Goal: Task Accomplishment & Management: Manage account settings

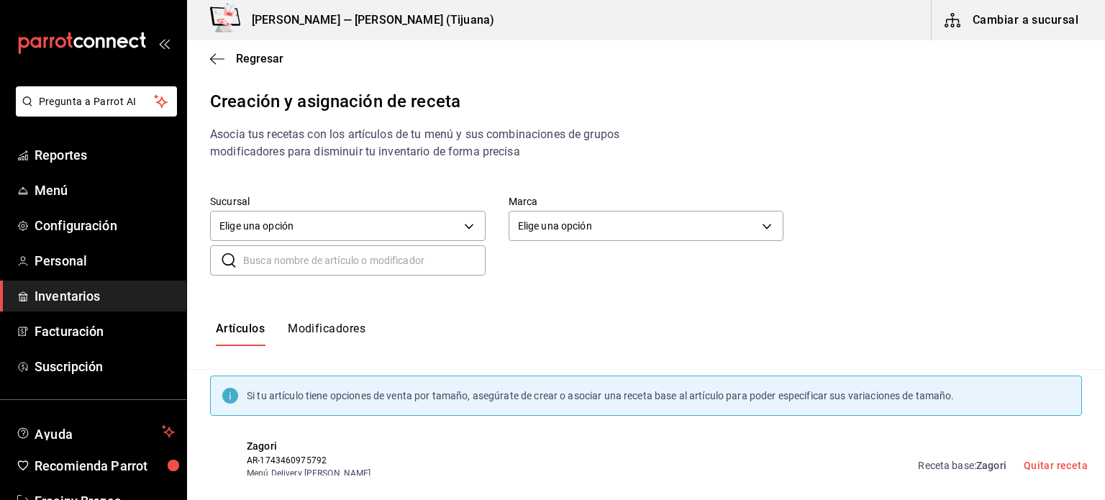
scroll to position [1588, 0]
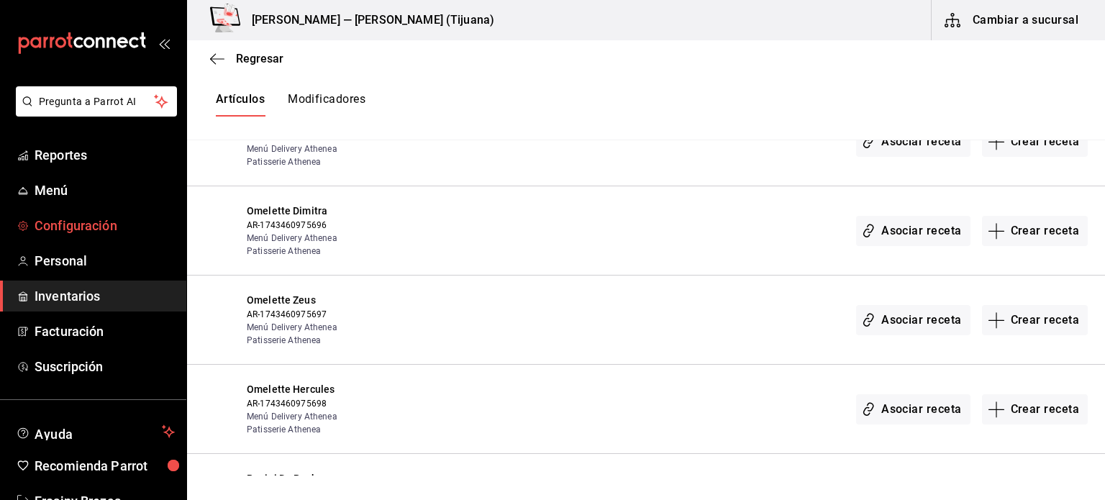
click at [54, 219] on span "Configuración" at bounding box center [105, 225] width 140 height 19
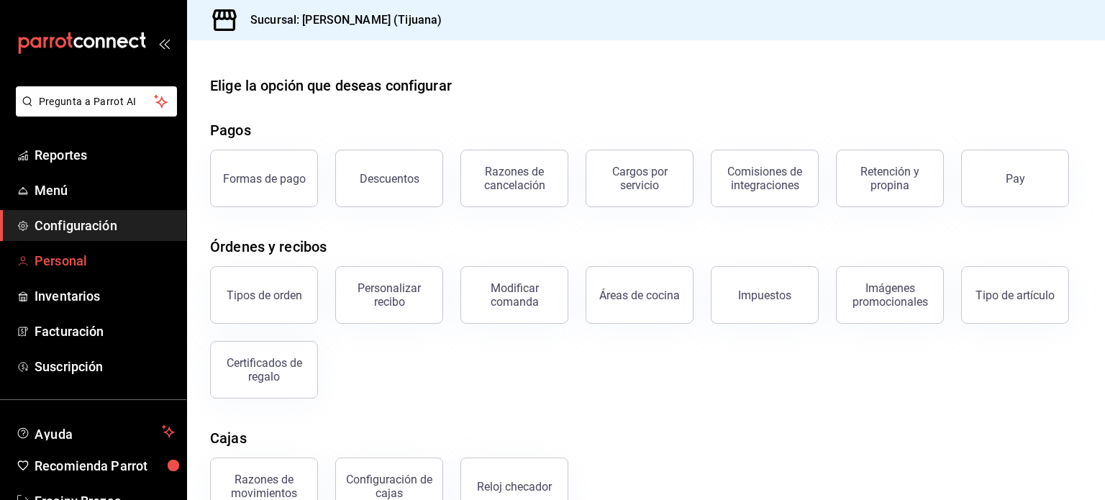
click at [74, 263] on span "Personal" at bounding box center [105, 260] width 140 height 19
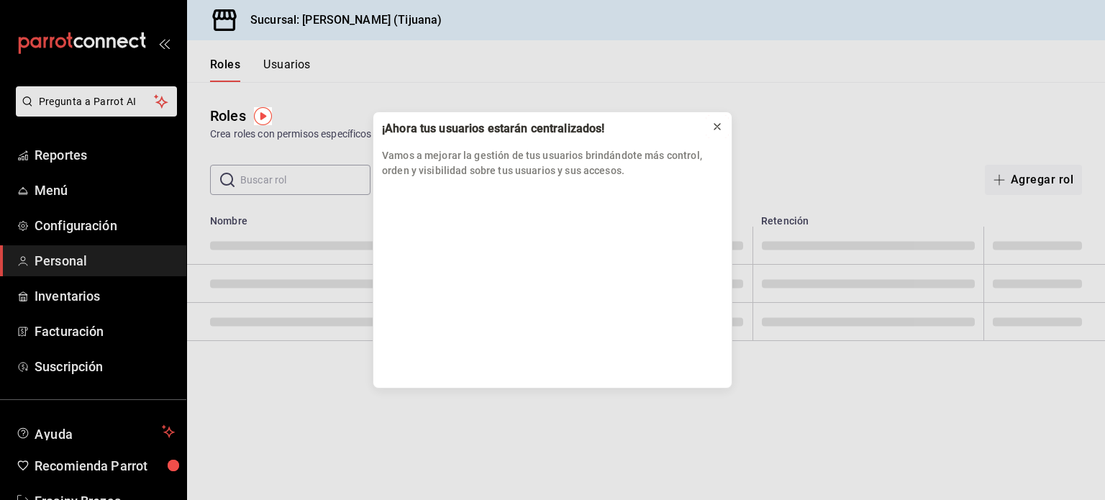
click at [719, 124] on icon at bounding box center [718, 127] width 12 height 12
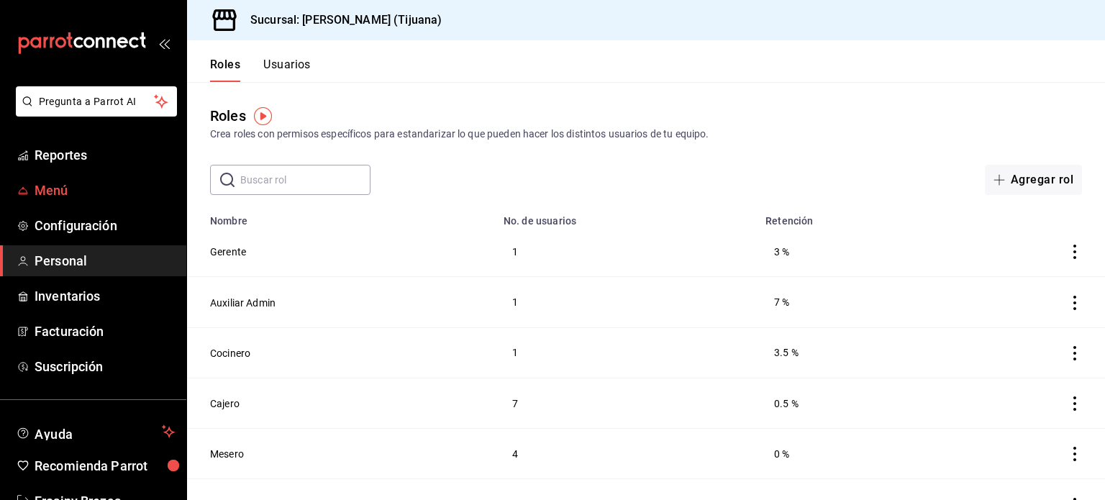
click at [63, 196] on span "Menú" at bounding box center [105, 190] width 140 height 19
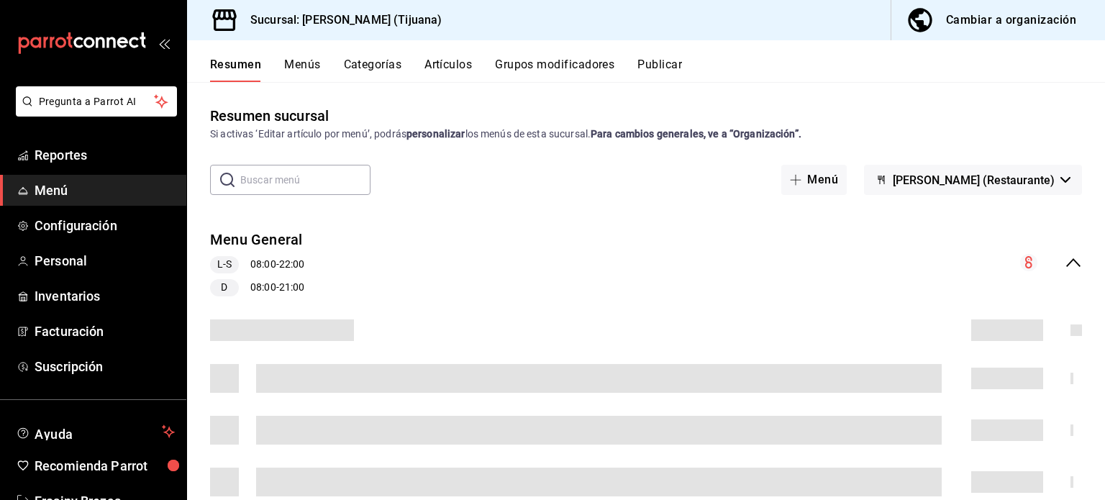
click at [978, 27] on div "Cambiar a organización" at bounding box center [1011, 20] width 130 height 20
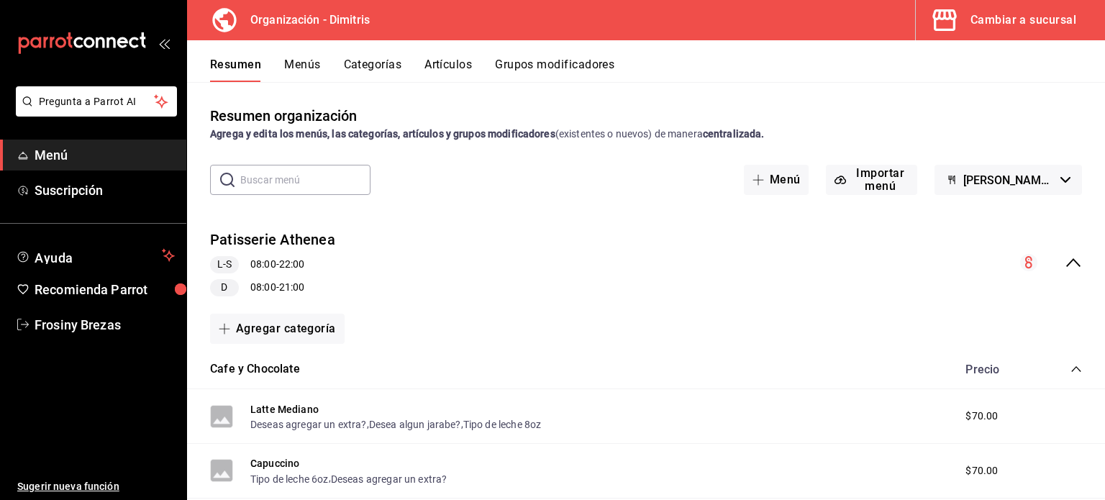
click at [1070, 368] on icon "collapse-category-row" at bounding box center [1076, 369] width 12 height 12
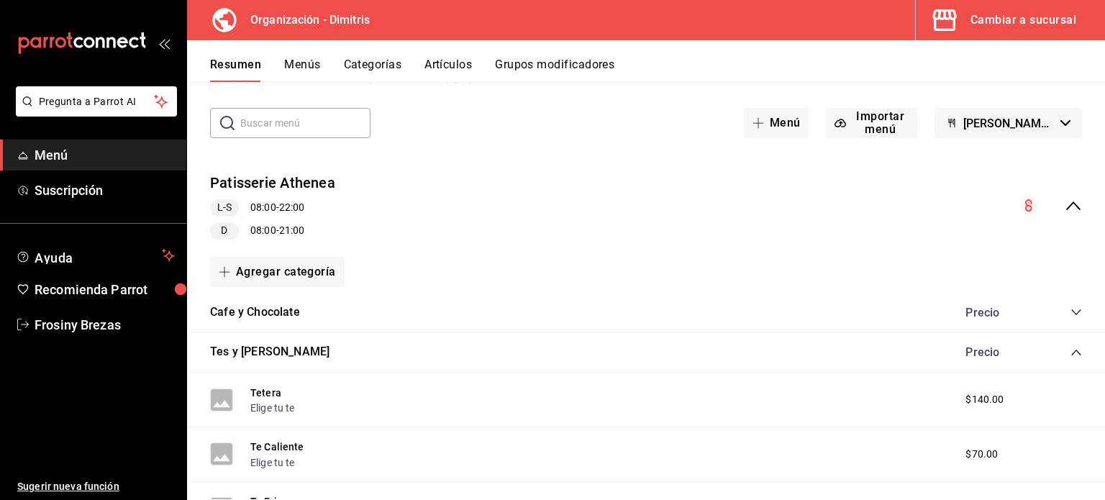
scroll to position [60, 0]
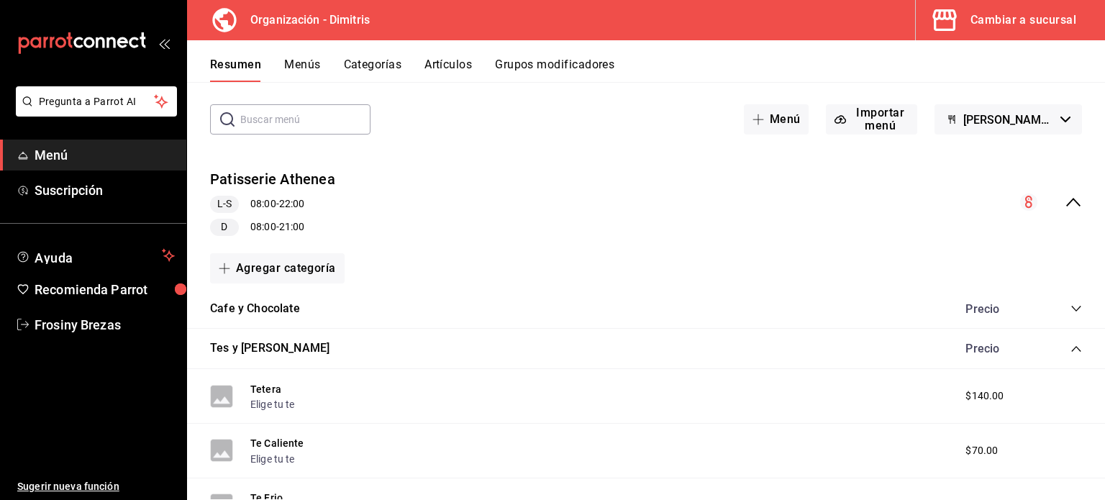
click at [1061, 342] on div "Precio" at bounding box center [1016, 349] width 131 height 14
click at [1071, 348] on icon "collapse-category-row" at bounding box center [1075, 349] width 9 height 6
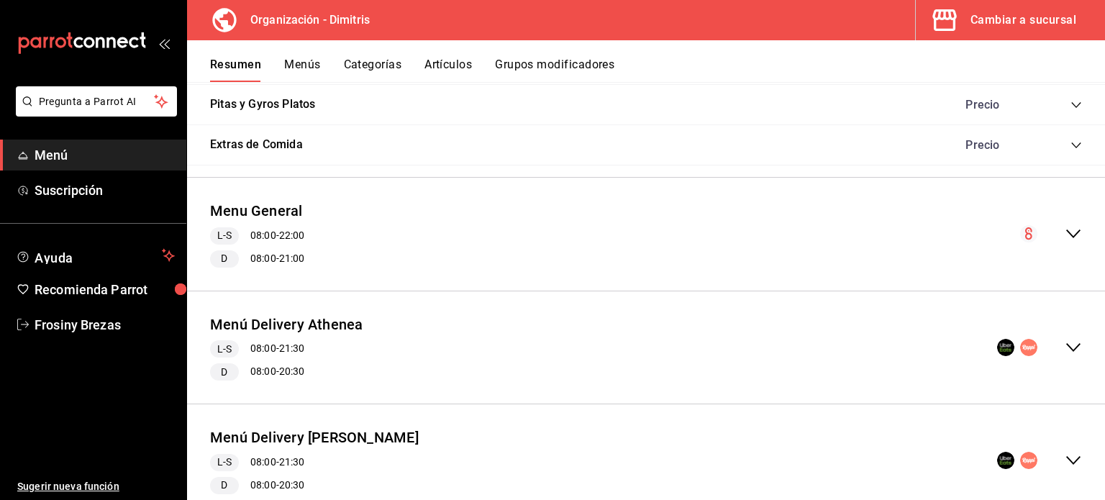
scroll to position [751, 0]
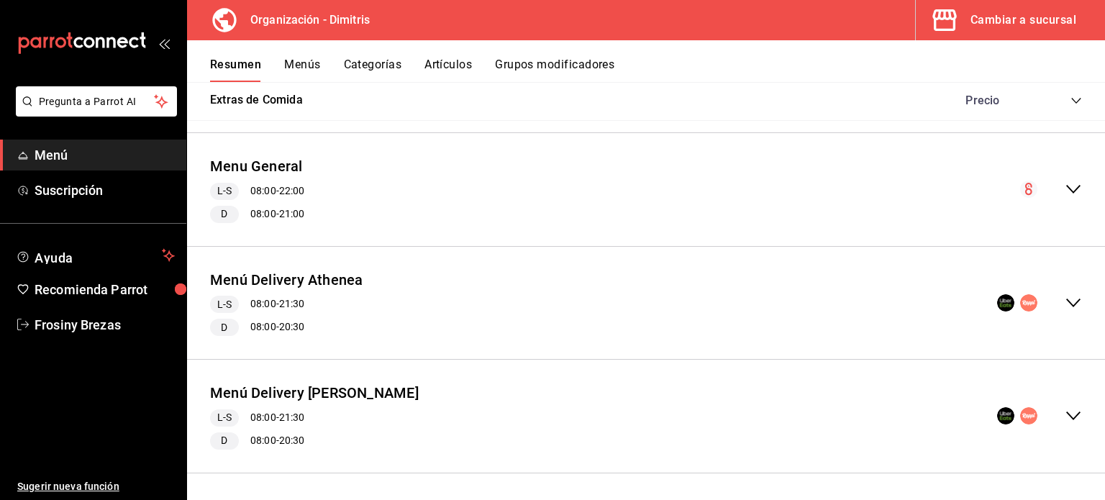
click at [1065, 408] on icon "collapse-menu-row" at bounding box center [1073, 415] width 17 height 17
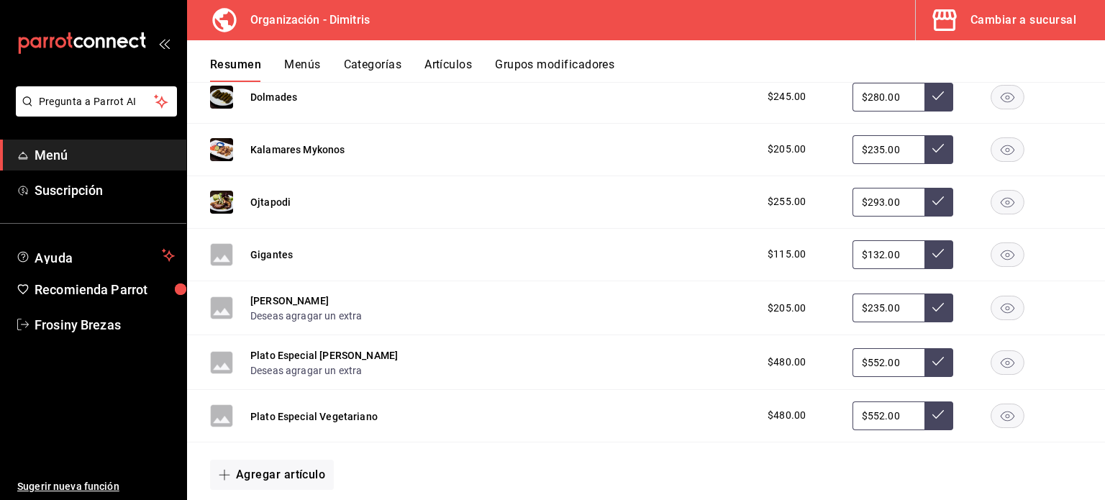
scroll to position [1917, 0]
click at [450, 72] on button "Artículos" at bounding box center [447, 70] width 47 height 24
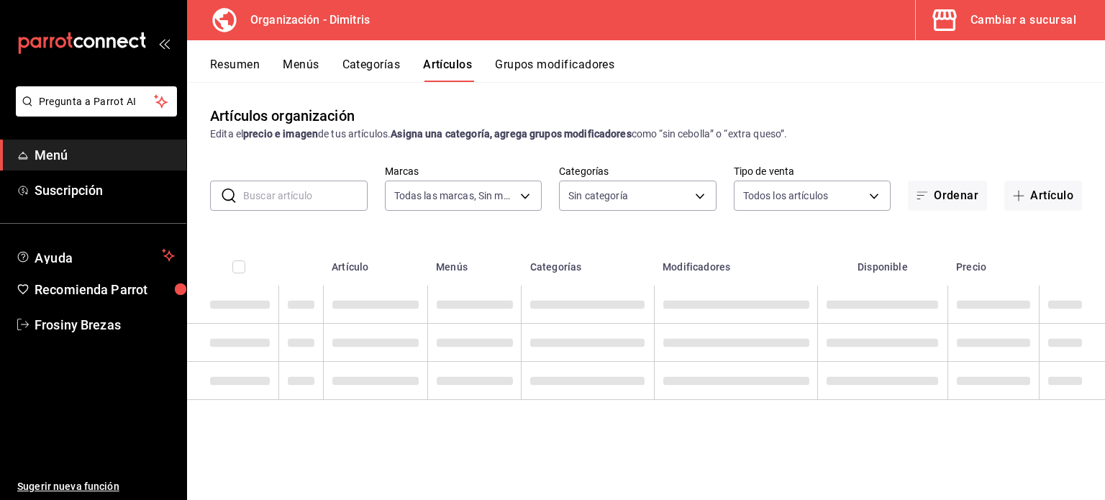
type input "317daab7-dfab-4307-9e12-935137646369"
type input "fad5bf19-ac35-4369-abfc-26ce97a05b06,1a0e4e48-3a83-4d7b-81fd-4b5db3218b24,fc725…"
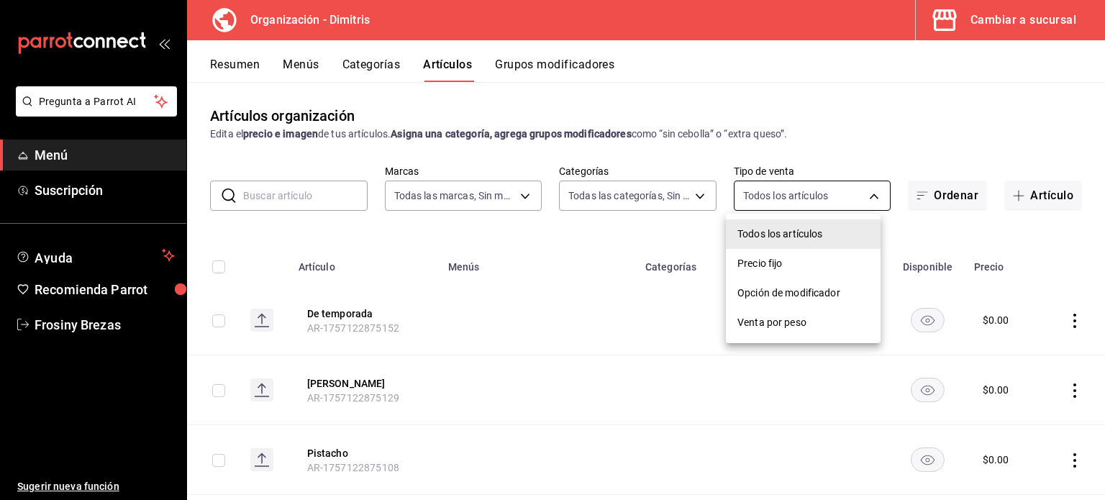
click at [758, 206] on body "Pregunta a Parrot AI Menú Suscripción Ayuda Recomienda Parrot Frosiny Brezas Su…" at bounding box center [552, 250] width 1105 height 500
click at [758, 206] on div at bounding box center [552, 250] width 1105 height 500
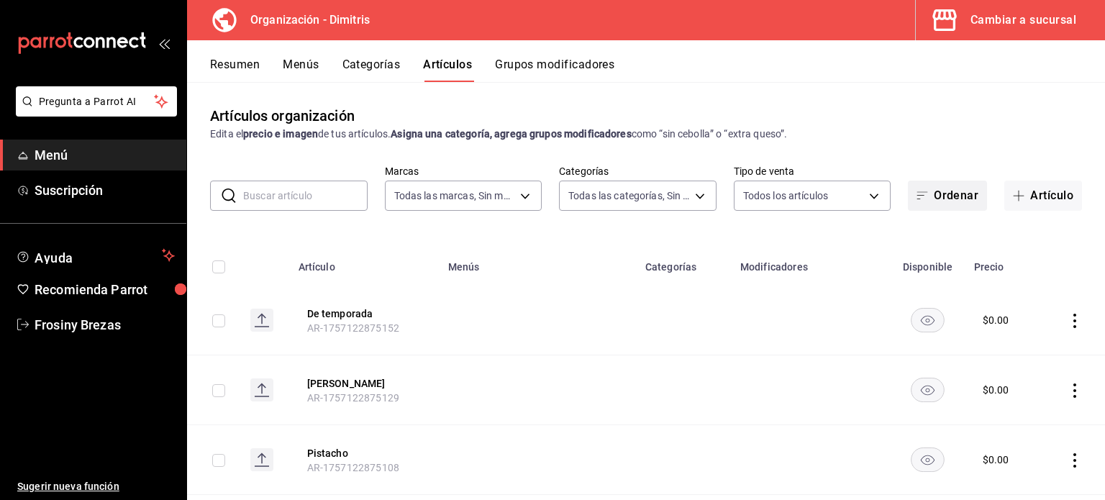
click at [918, 199] on span "button" at bounding box center [925, 196] width 17 height 12
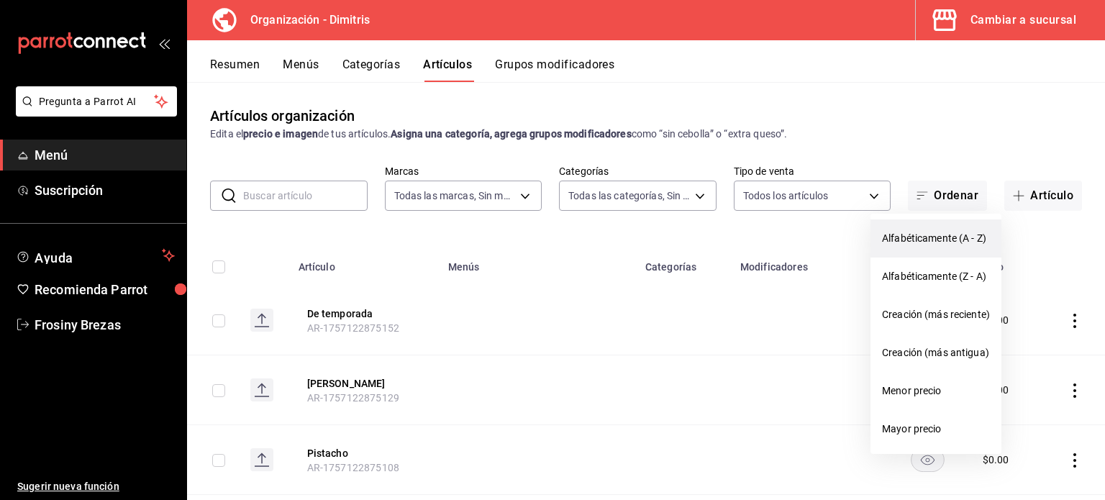
click at [927, 244] on span "Alfabéticamente (A - Z)" at bounding box center [936, 238] width 108 height 15
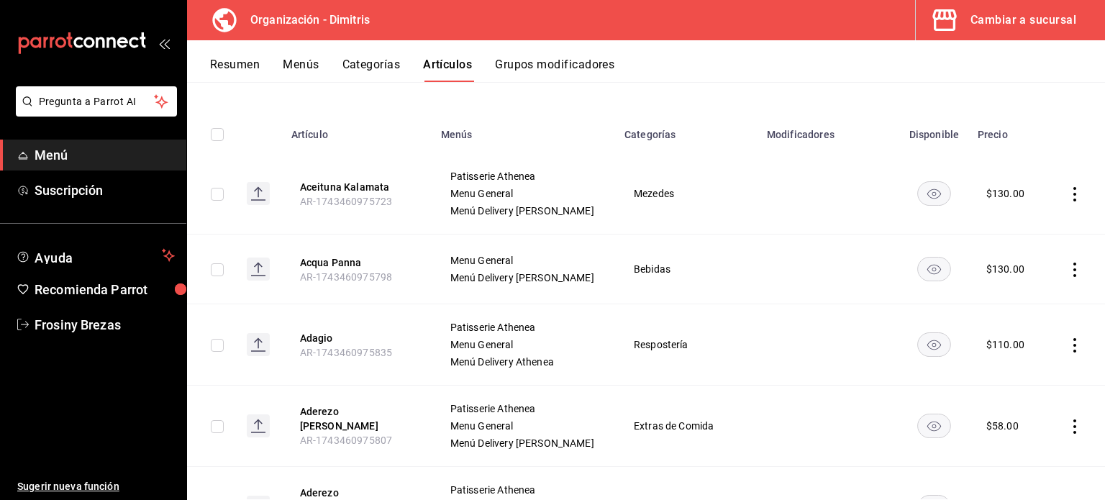
scroll to position [134, 0]
click at [351, 189] on button "Aceituna Kalamata" at bounding box center [357, 185] width 115 height 14
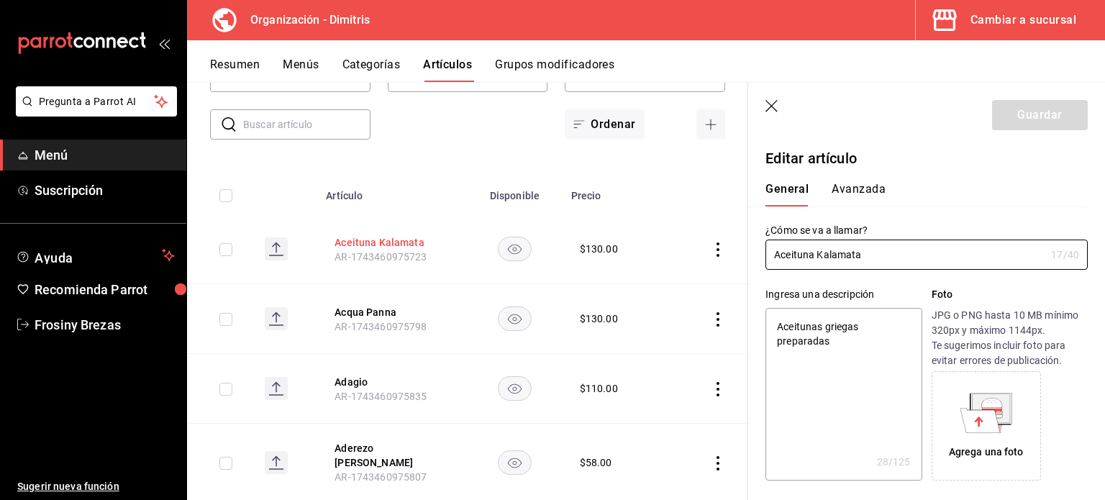
type textarea "x"
type input "$130.00"
click at [353, 311] on button "Acqua Panna" at bounding box center [392, 312] width 115 height 14
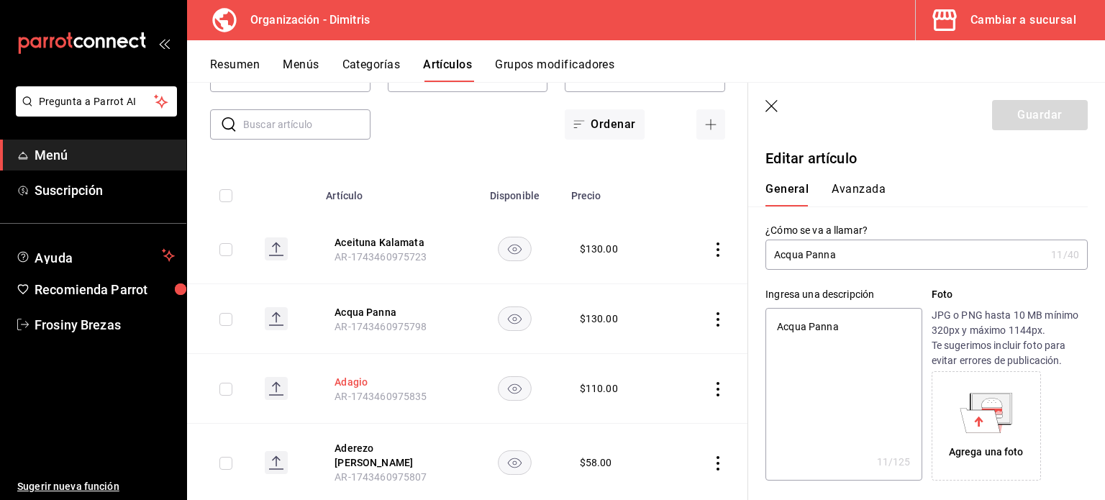
click at [348, 385] on button "Adagio" at bounding box center [392, 382] width 115 height 14
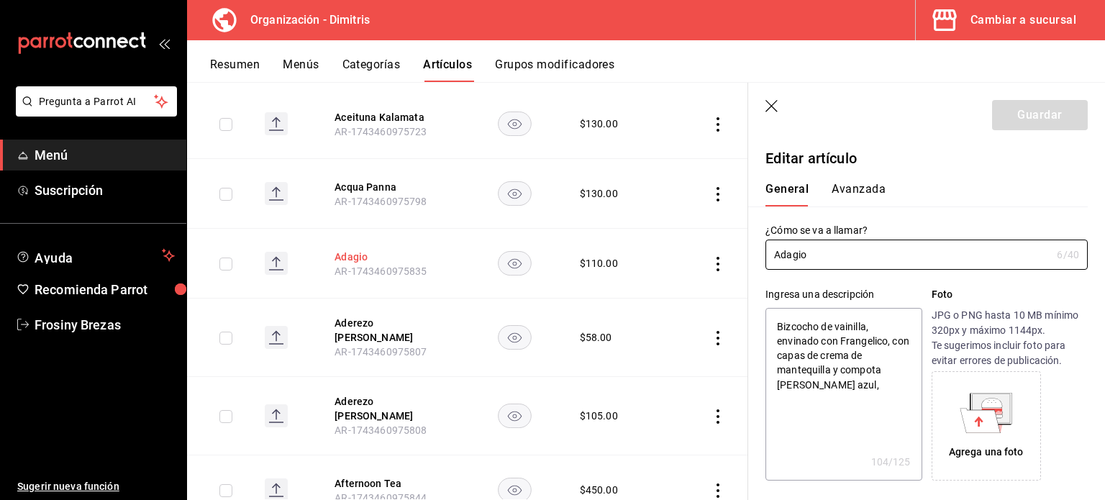
scroll to position [260, 0]
click at [365, 321] on button "Aderezo [PERSON_NAME]" at bounding box center [392, 328] width 115 height 29
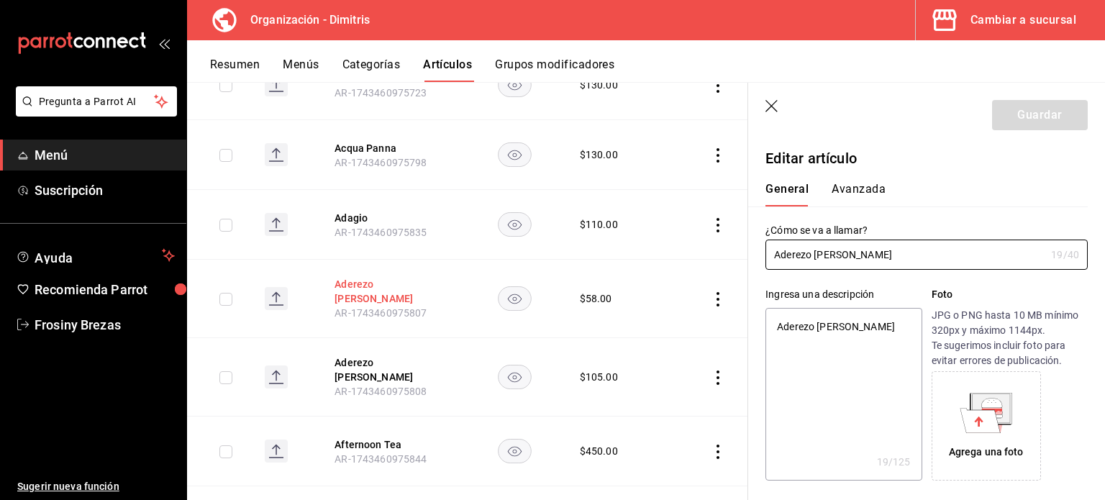
scroll to position [299, 0]
type textarea "x"
click at [869, 327] on textarea "Aderezo [PERSON_NAME]" at bounding box center [843, 394] width 156 height 173
type textarea "Aderezo [PERSON_NAME]"
type textarea "x"
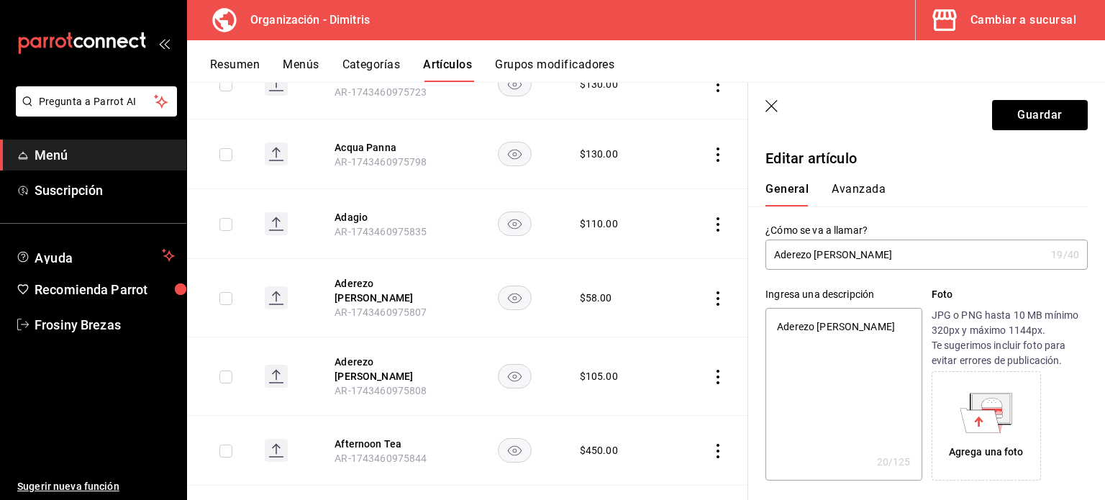
type textarea "Aderezo [PERSON_NAME]"
type textarea "x"
type textarea "Aderezo [PERSON_NAME]"
type textarea "x"
type textarea "Aderezo [PERSON_NAME]"
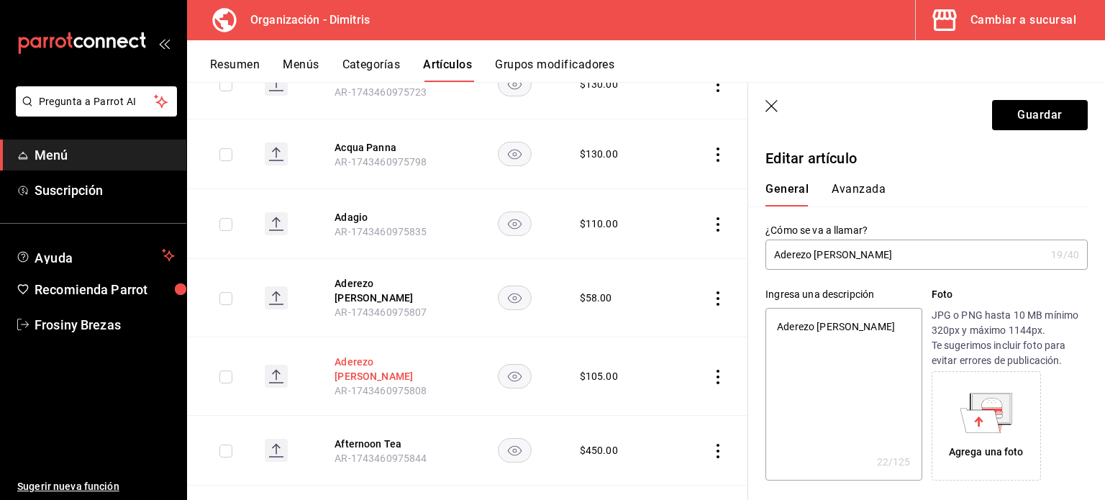
click at [412, 363] on button "Aderezo [PERSON_NAME]" at bounding box center [392, 369] width 115 height 29
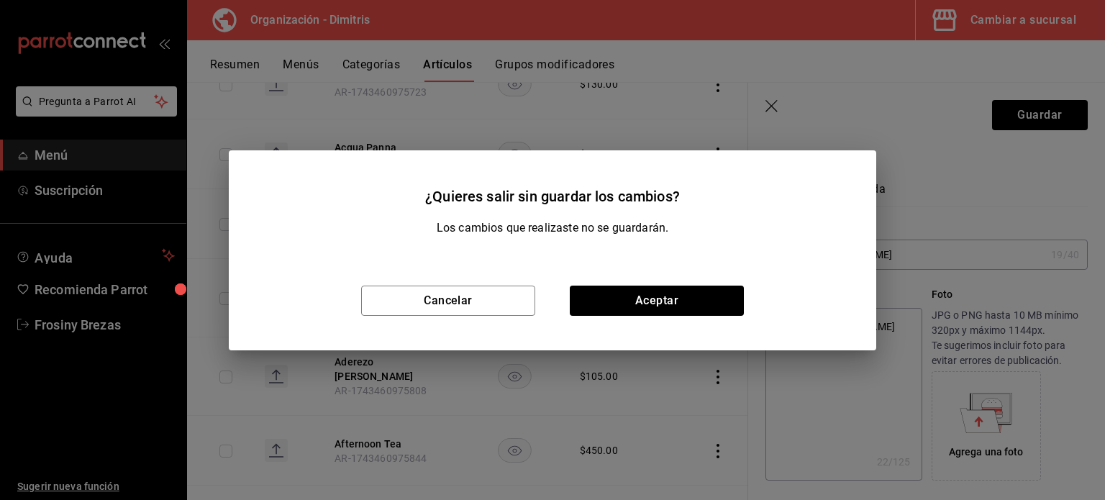
click at [470, 316] on div "Cancelar Aceptar" at bounding box center [552, 300] width 647 height 99
click at [470, 310] on button "Cancelar" at bounding box center [448, 301] width 174 height 30
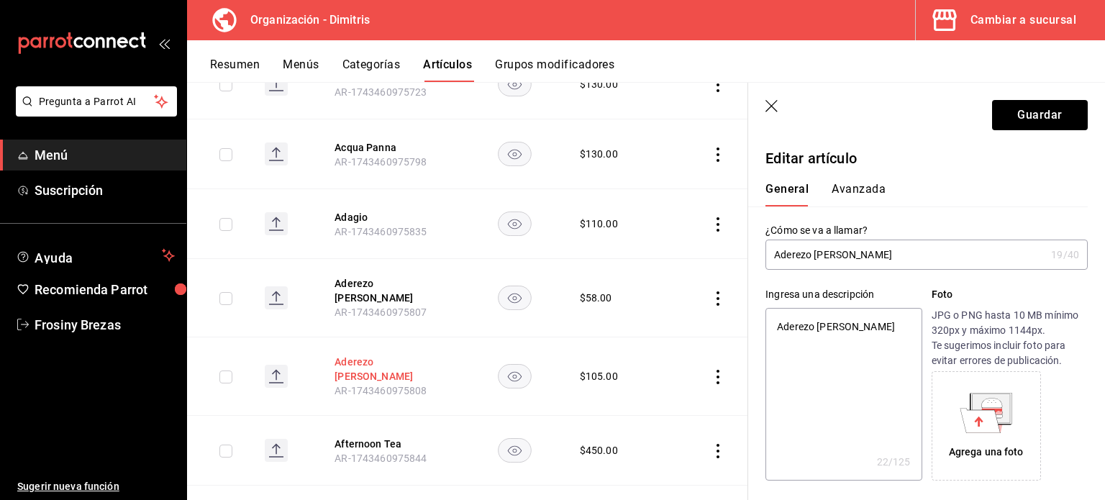
click at [409, 355] on button "Aderezo [PERSON_NAME]" at bounding box center [392, 369] width 115 height 29
type textarea "x"
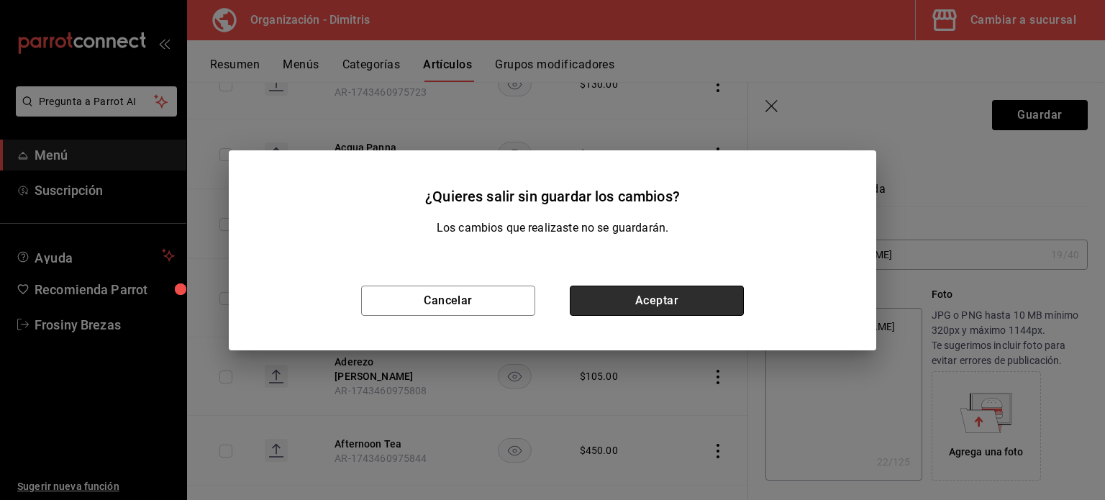
click at [621, 304] on button "Aceptar" at bounding box center [657, 301] width 174 height 30
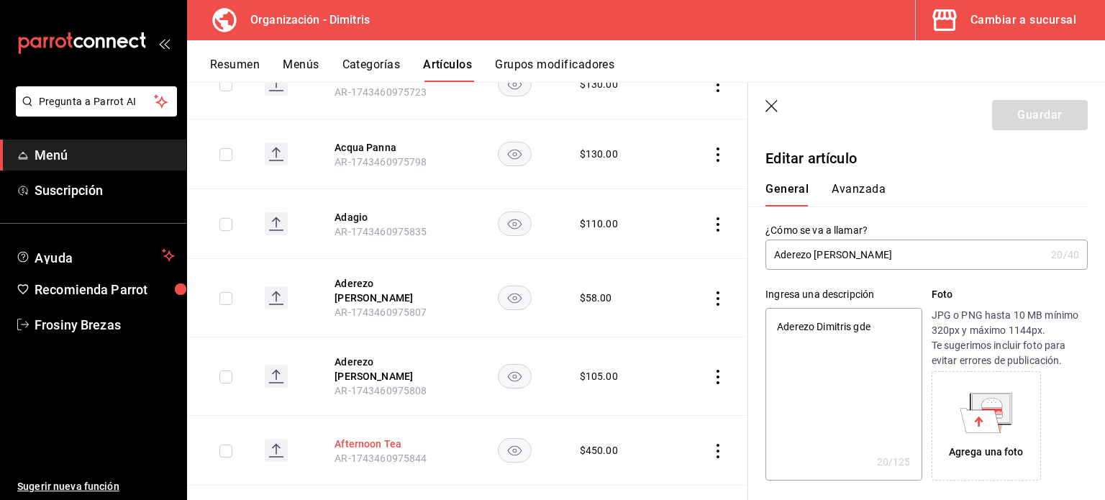
click at [383, 437] on button "Afternoon Tea" at bounding box center [392, 444] width 115 height 14
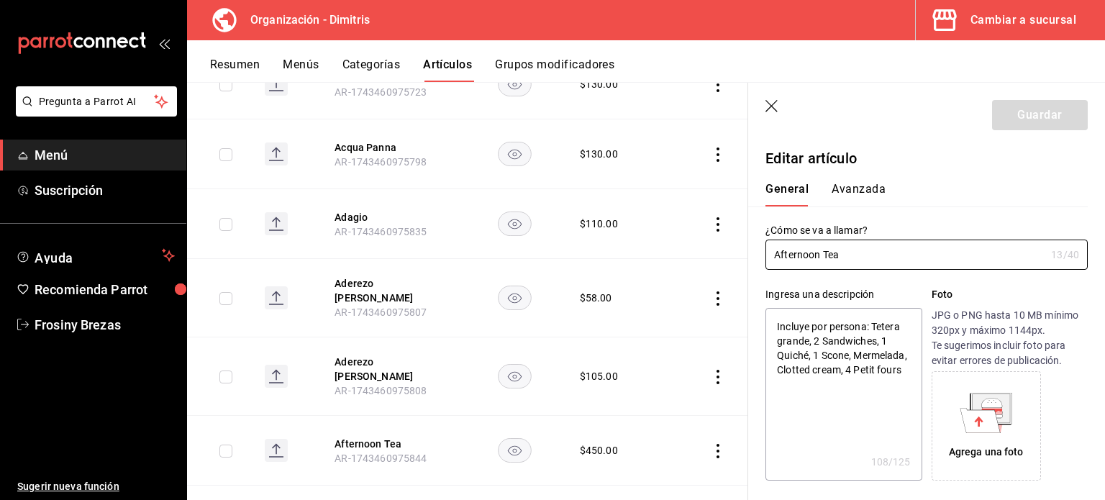
type textarea "x"
type input "$450.00"
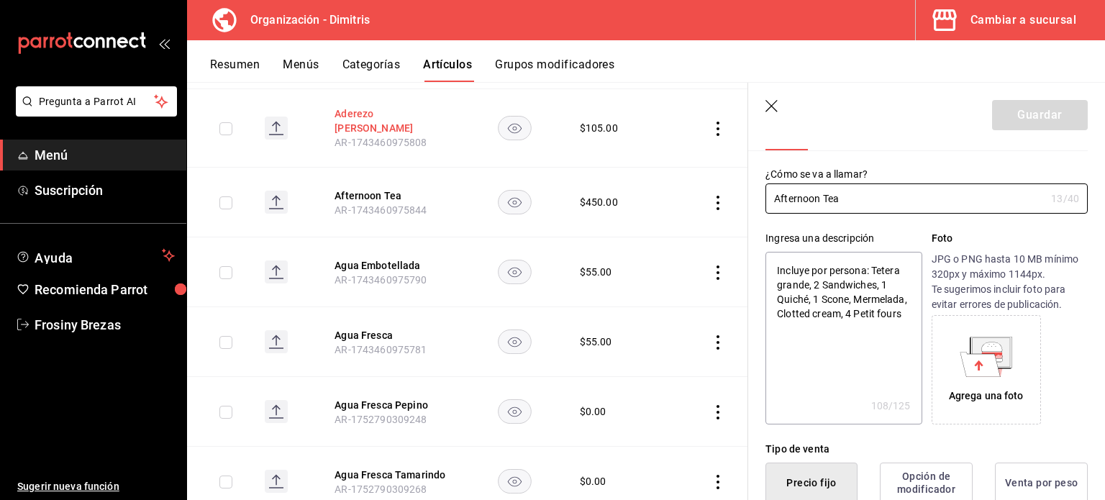
scroll to position [547, 0]
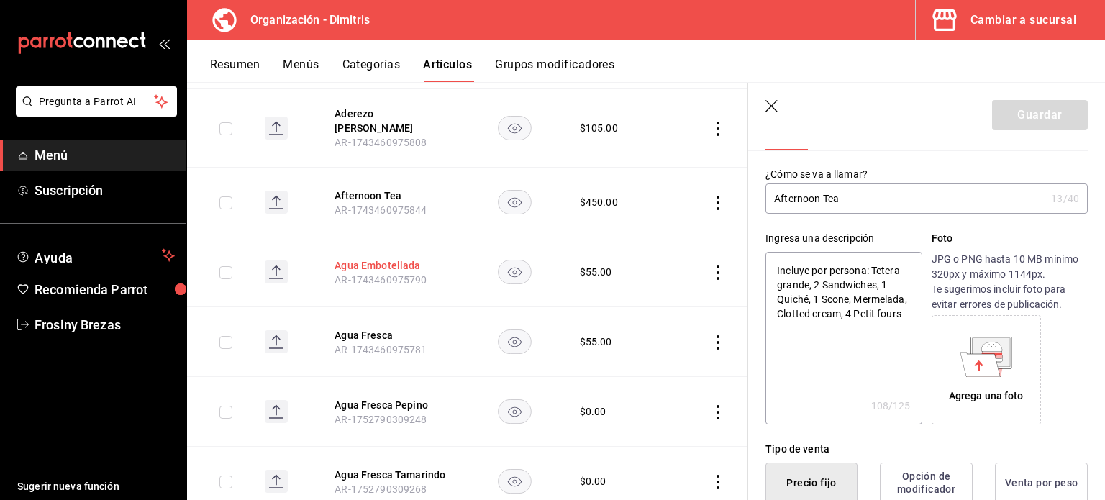
click at [383, 258] on button "Agua Embotellada" at bounding box center [392, 265] width 115 height 14
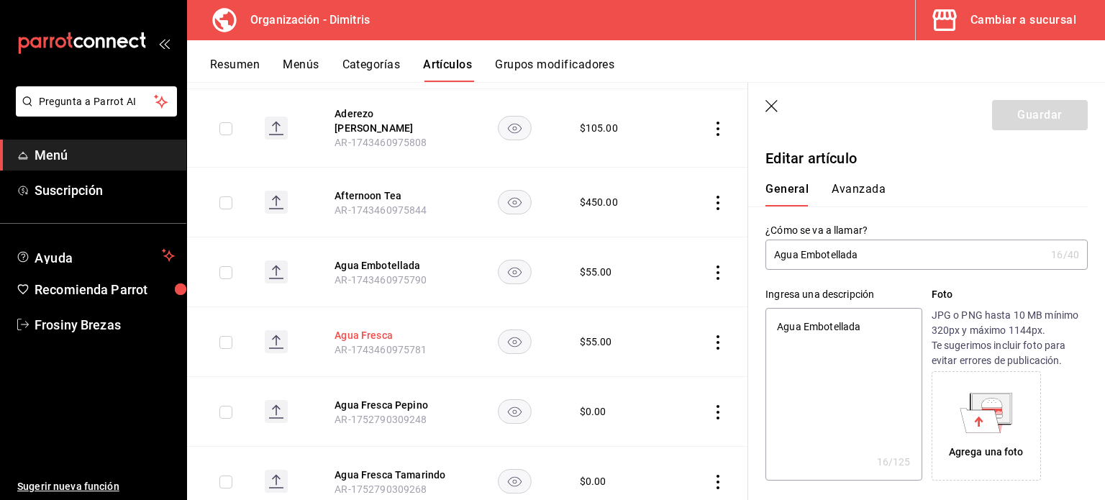
click at [368, 328] on button "Agua Fresca" at bounding box center [392, 335] width 115 height 14
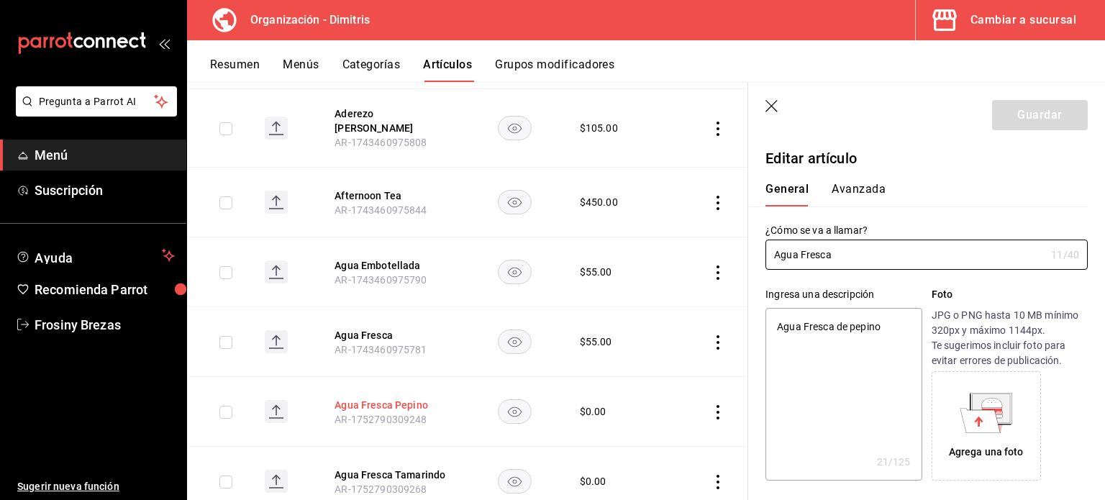
type textarea "x"
type input "$55.00"
click at [381, 398] on button "Agua Fresca Pepino" at bounding box center [392, 405] width 115 height 14
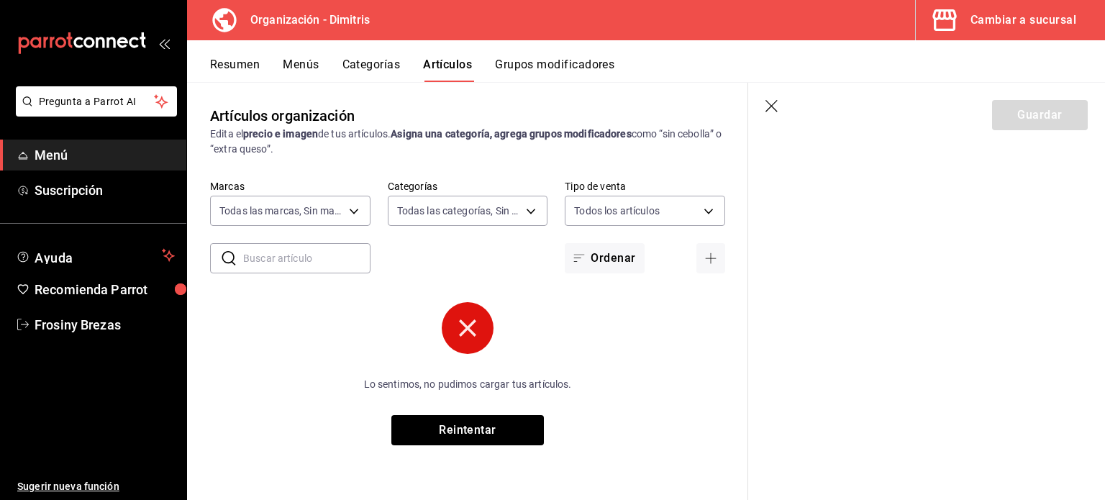
click at [474, 334] on icon at bounding box center [467, 327] width 17 height 17
click at [457, 442] on button "Reintentar" at bounding box center [467, 430] width 153 height 30
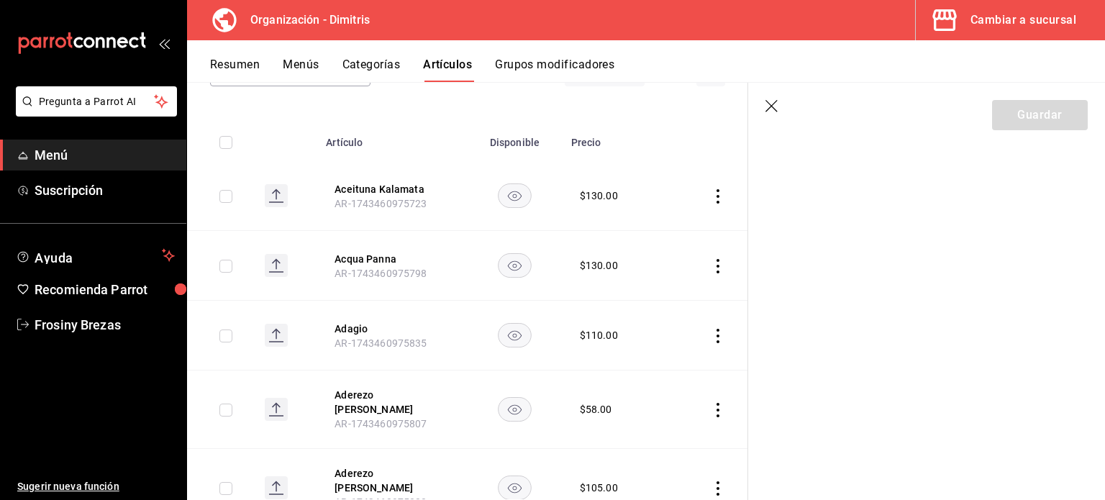
scroll to position [218, 0]
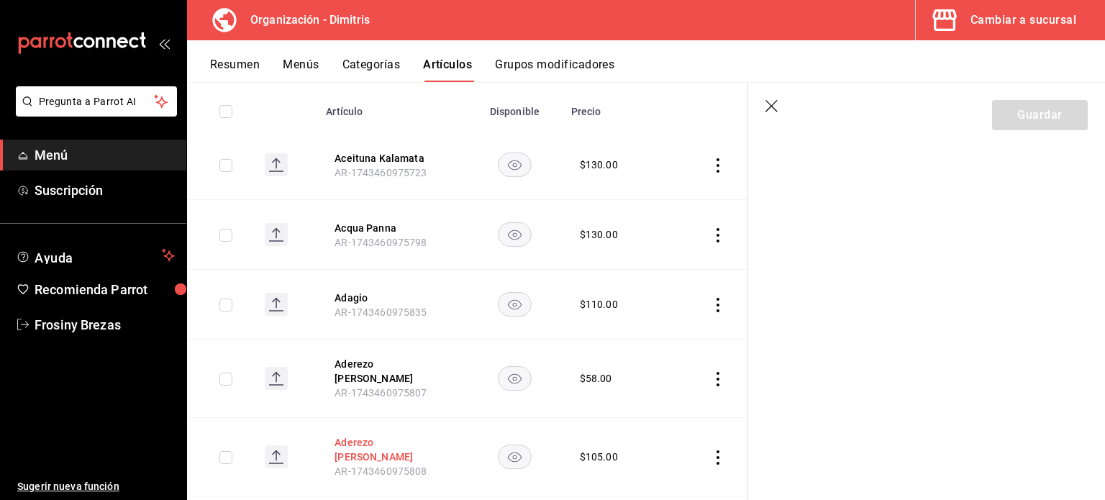
click at [355, 435] on button "Aderezo [PERSON_NAME]" at bounding box center [392, 449] width 115 height 29
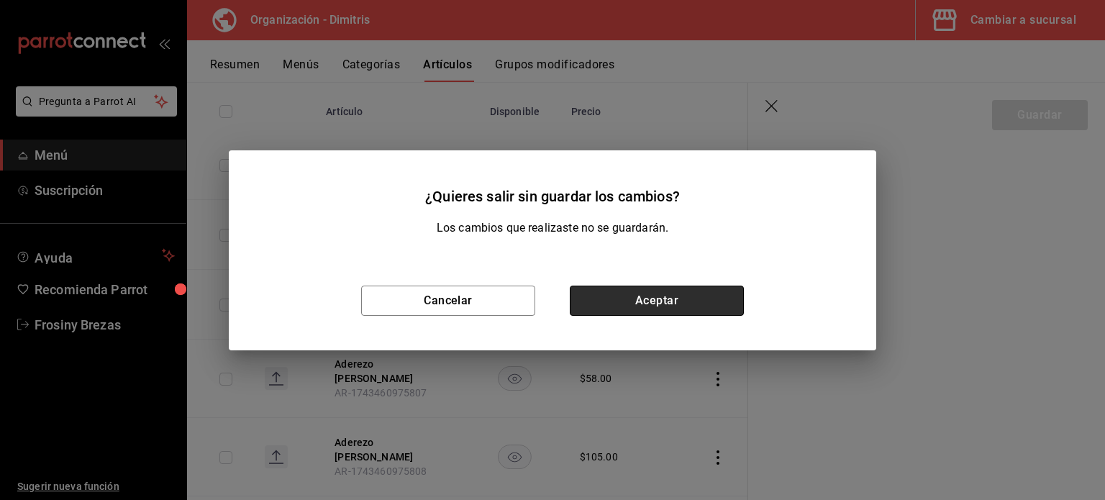
click at [617, 304] on button "Aceptar" at bounding box center [657, 301] width 174 height 30
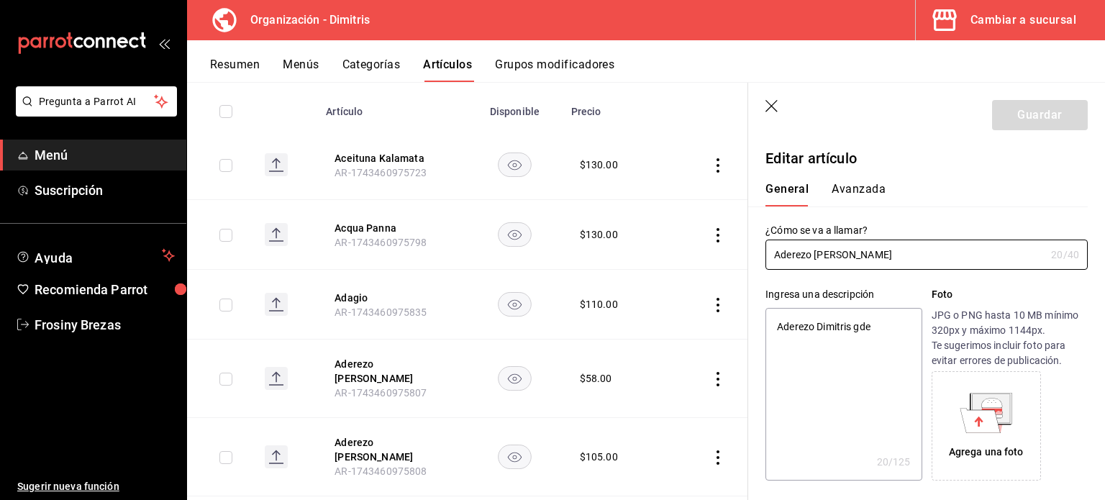
type textarea "x"
type input "$105.00"
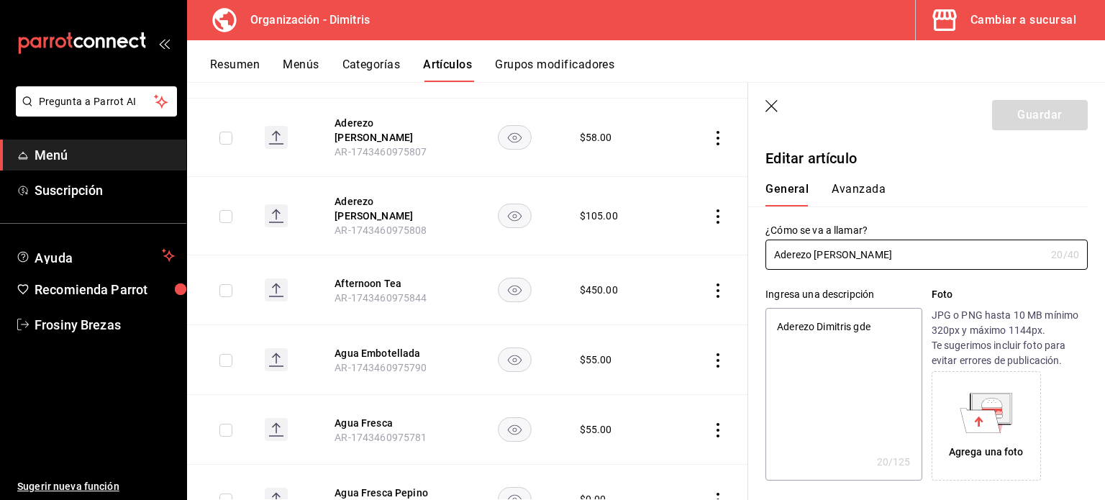
scroll to position [460, 0]
click at [381, 276] on button "Afternoon Tea" at bounding box center [392, 283] width 115 height 14
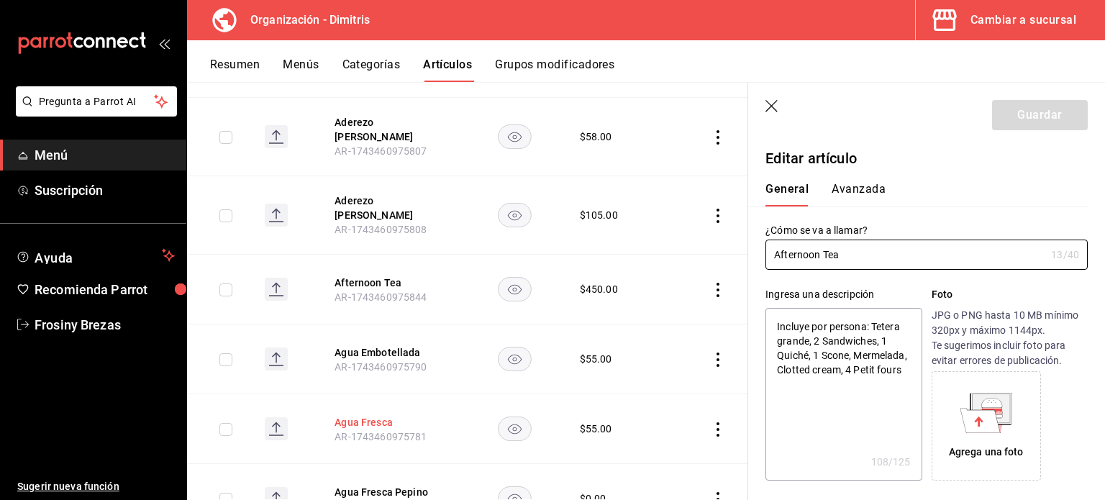
type textarea "x"
type input "$450.00"
click at [364, 415] on button "Agua Fresca" at bounding box center [392, 422] width 115 height 14
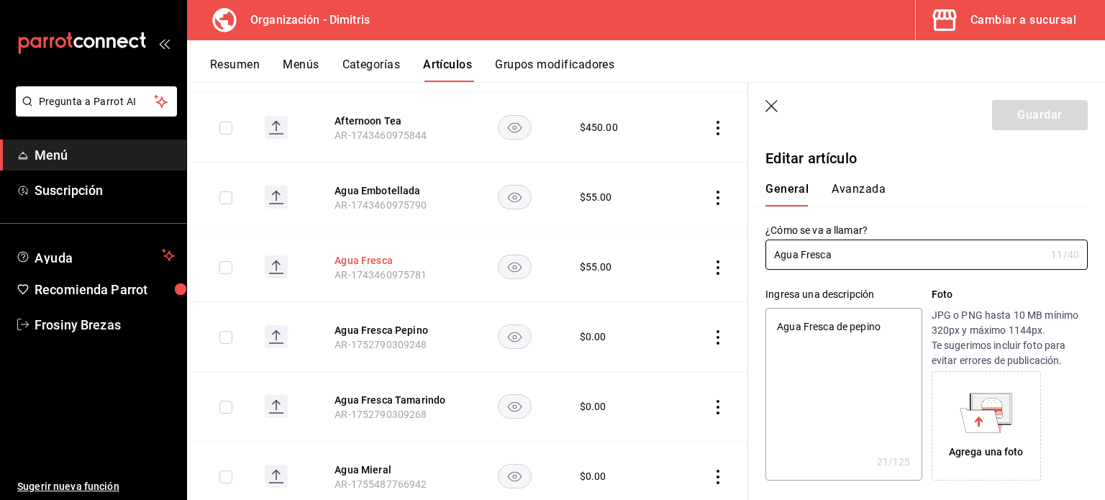
scroll to position [623, 0]
click at [380, 322] on button "Agua Fresca Pepino" at bounding box center [392, 329] width 115 height 14
type input "$0.00"
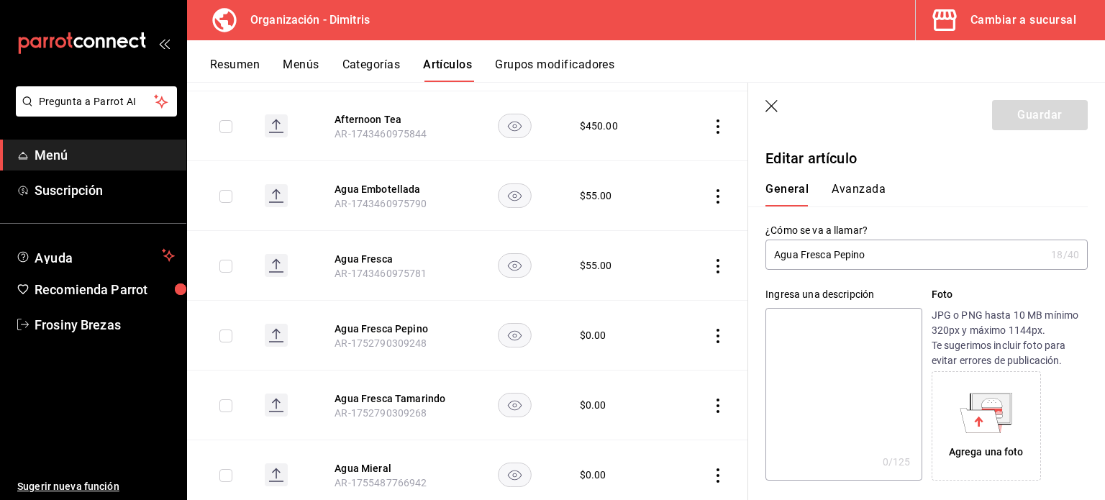
drag, startPoint x: 869, startPoint y: 253, endPoint x: 773, endPoint y: 258, distance: 95.8
click at [773, 258] on input "Agua Fresca Pepino" at bounding box center [905, 254] width 280 height 29
click at [788, 329] on textarea at bounding box center [843, 394] width 156 height 173
paste textarea "Agua Fresca Pepino"
type textarea "Agua Fresca Pepino"
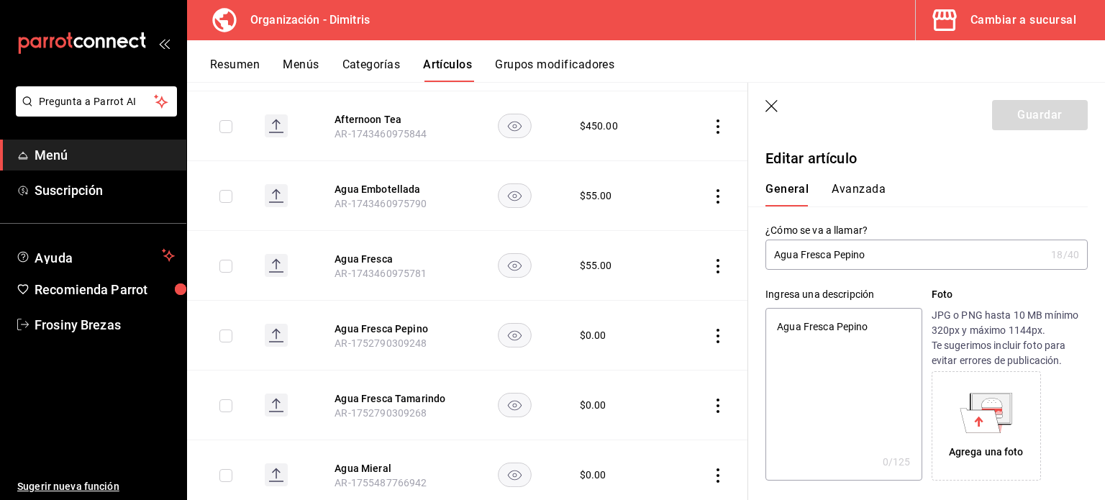
type textarea "x"
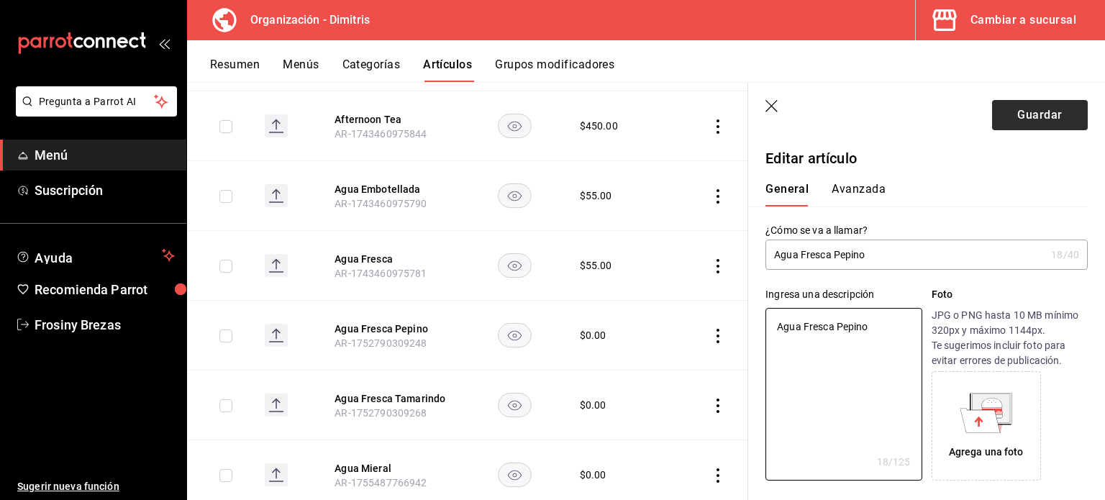
type textarea "Agua Fresca Pepino"
click at [1014, 110] on button "Guardar" at bounding box center [1040, 115] width 96 height 30
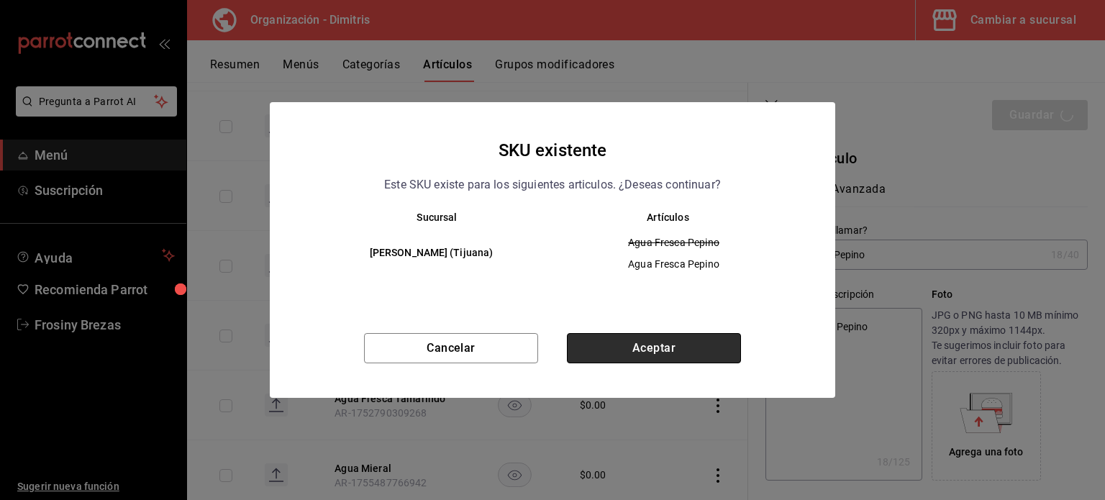
click at [696, 360] on button "Aceptar" at bounding box center [654, 348] width 174 height 30
type textarea "x"
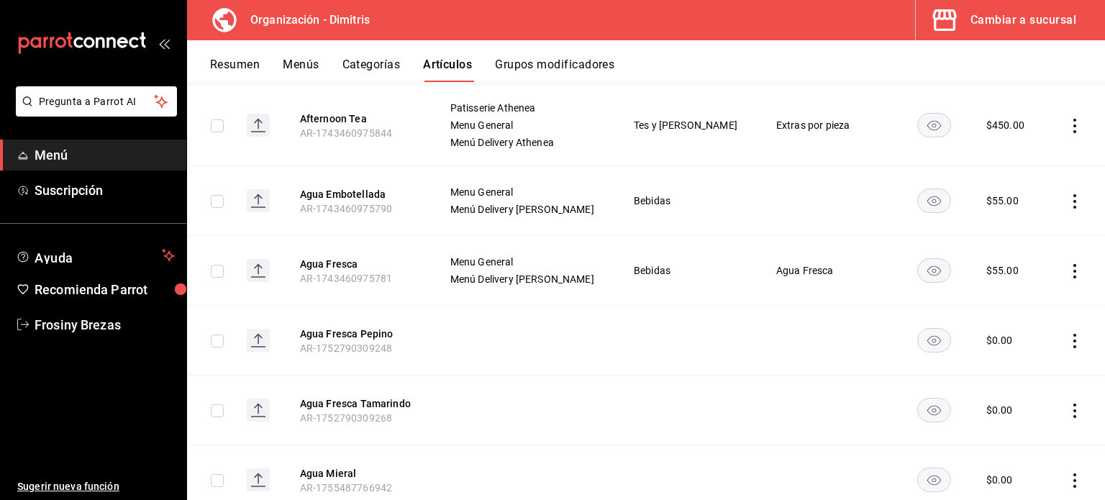
scroll to position [607, 0]
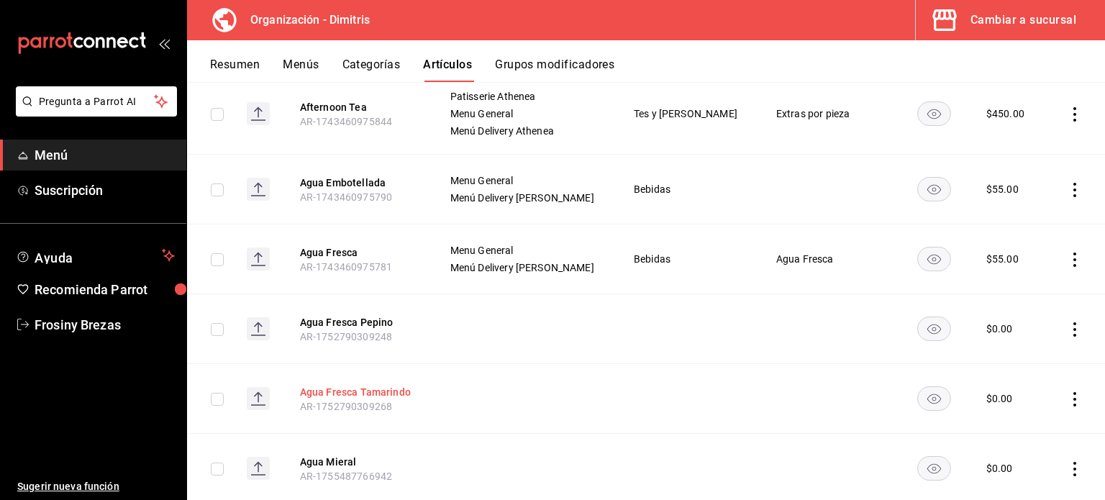
click at [368, 387] on button "Agua Fresca Tamarindo" at bounding box center [357, 392] width 115 height 14
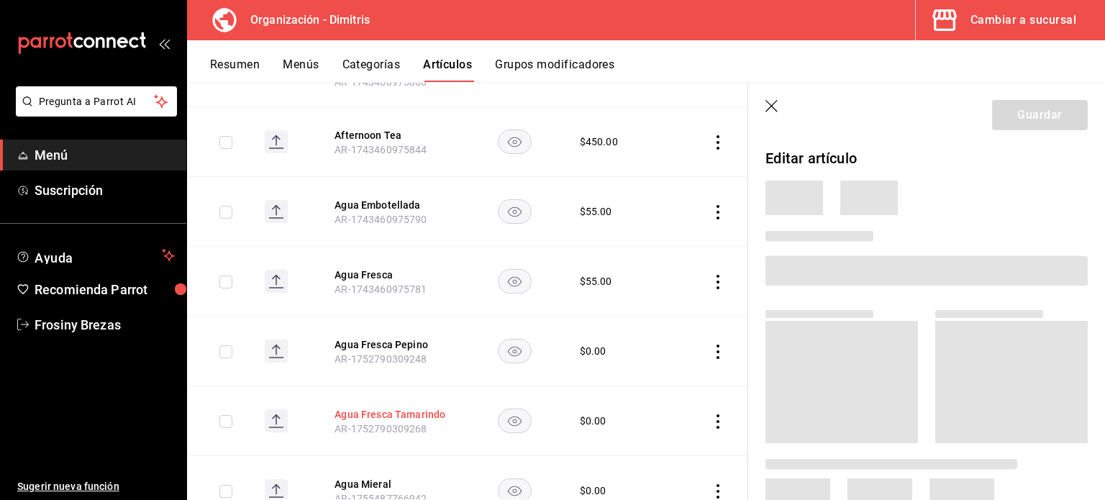
scroll to position [555, 0]
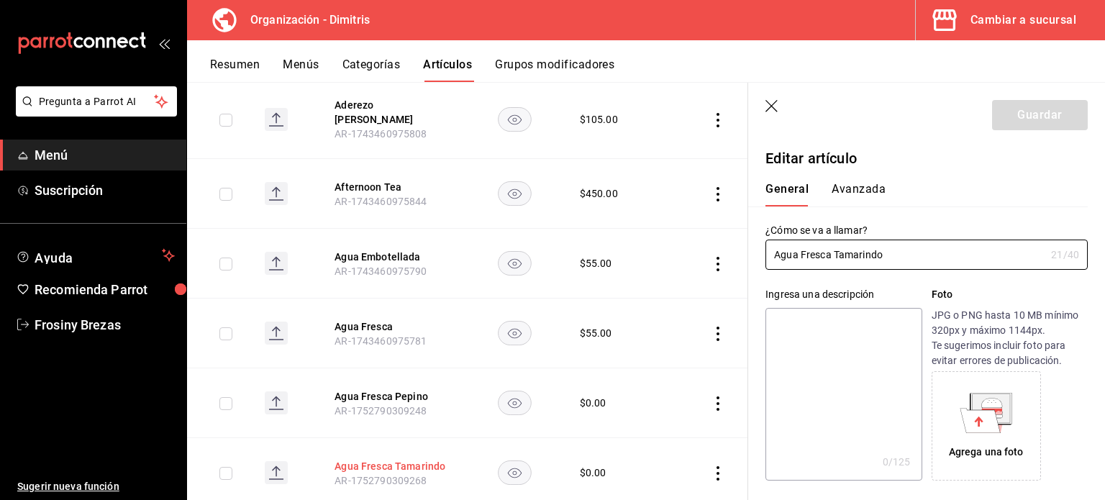
type input "$0.00"
drag, startPoint x: 895, startPoint y: 258, endPoint x: 745, endPoint y: 262, distance: 149.7
click at [745, 262] on main "Artículos organización Edita el precio e imagen de tus artículos. Asigna una ca…" at bounding box center [646, 291] width 918 height 418
click at [809, 304] on div "Ingresa una descripción x 0 /125 ​" at bounding box center [843, 384] width 156 height 194
click at [809, 318] on textarea at bounding box center [843, 394] width 156 height 173
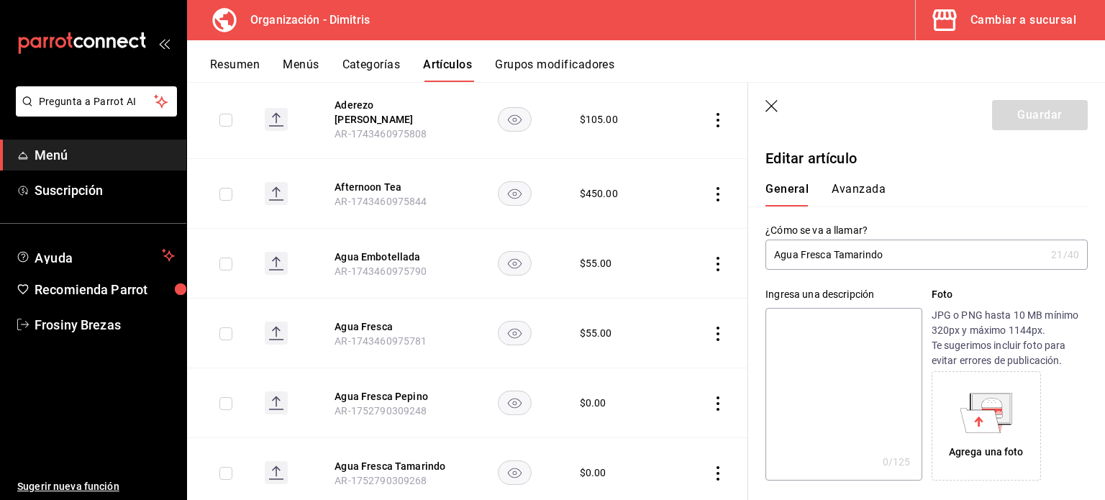
paste textarea "Agua Fresca Tamarindo"
type textarea "Agua Fresca Tamarindo"
type textarea "x"
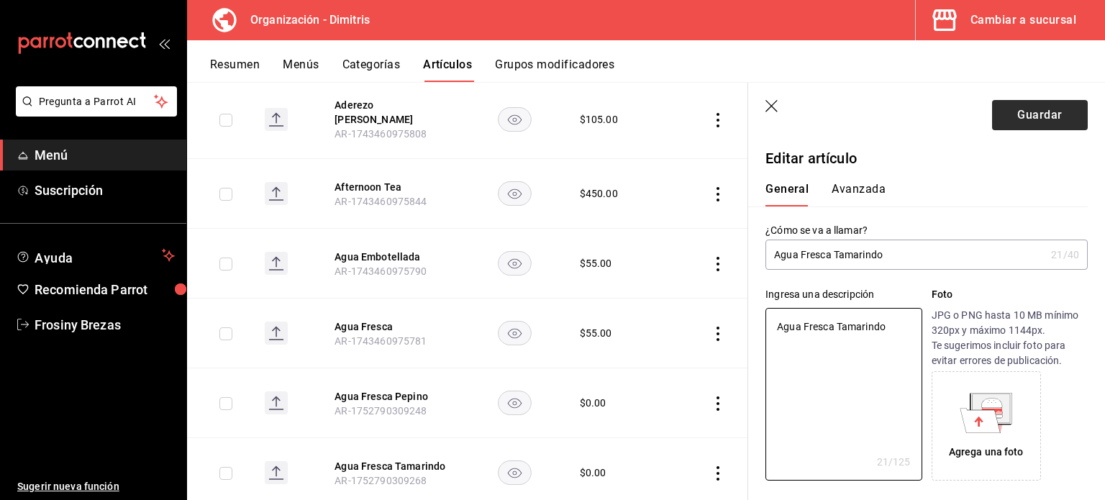
type textarea "Agua Fresca Tamarindo"
click at [1043, 111] on button "Guardar" at bounding box center [1040, 115] width 96 height 30
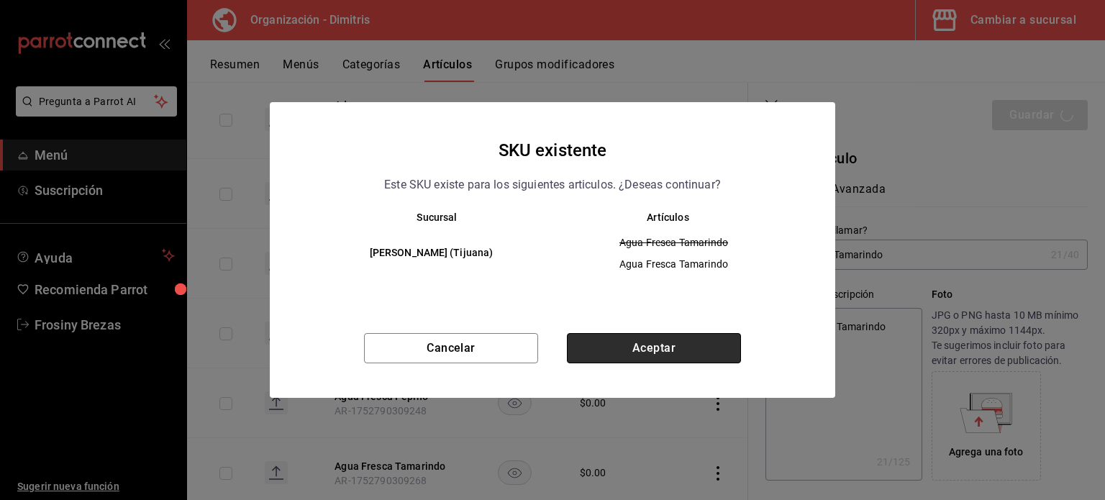
click at [656, 339] on button "Aceptar" at bounding box center [654, 348] width 174 height 30
type textarea "x"
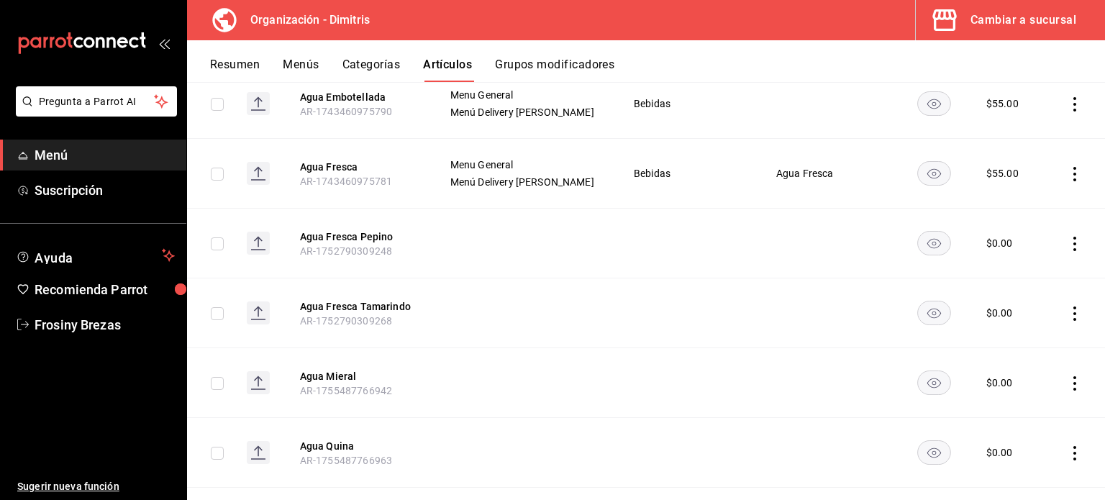
scroll to position [694, 0]
click at [342, 376] on button "Agua Mieral" at bounding box center [357, 375] width 115 height 14
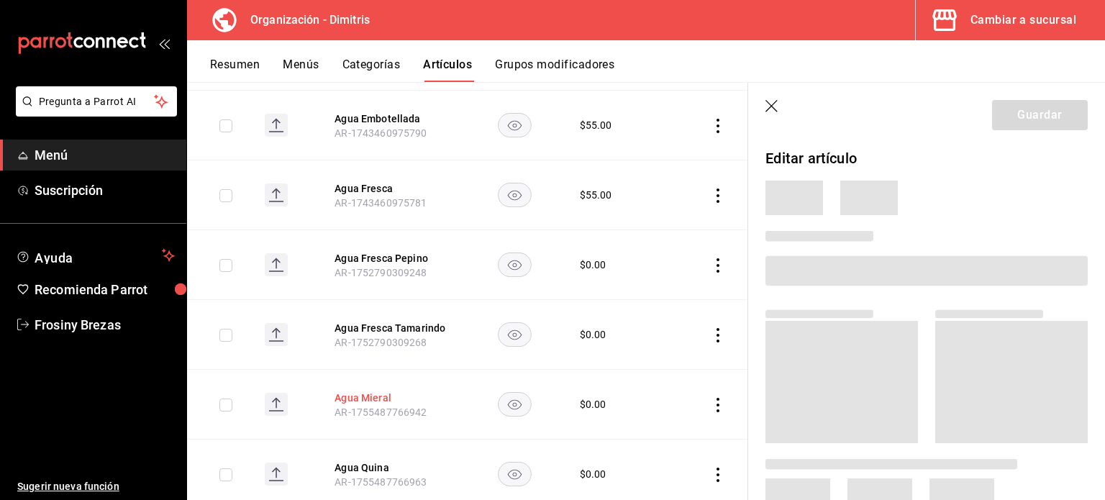
scroll to position [636, 0]
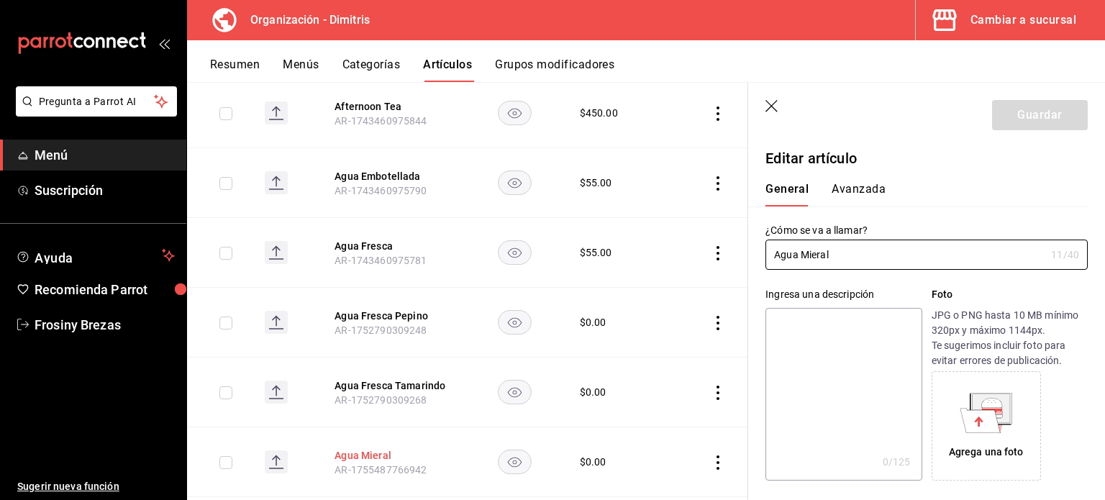
type input "$0.00"
click at [835, 342] on textarea at bounding box center [843, 394] width 156 height 173
type textarea "T"
type textarea "x"
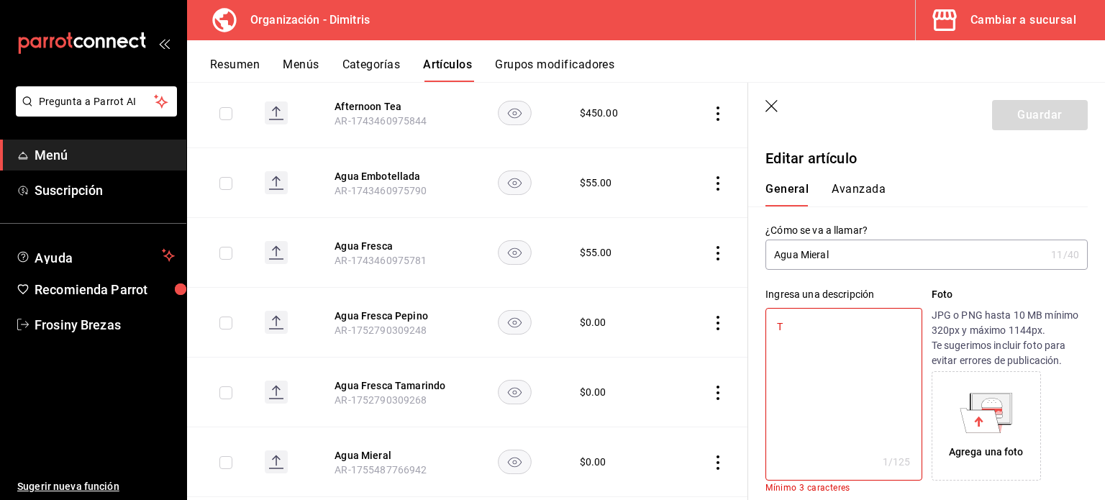
type textarea "To"
type textarea "x"
type textarea "Top"
type textarea "x"
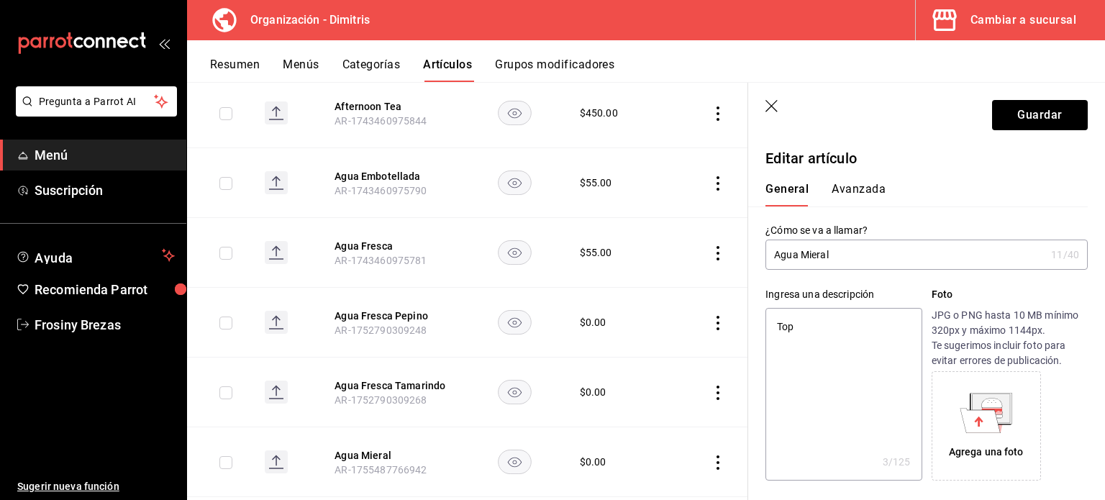
type textarea "Topo"
type textarea "x"
type textarea "Topo"
type textarea "x"
type textarea "Topo c"
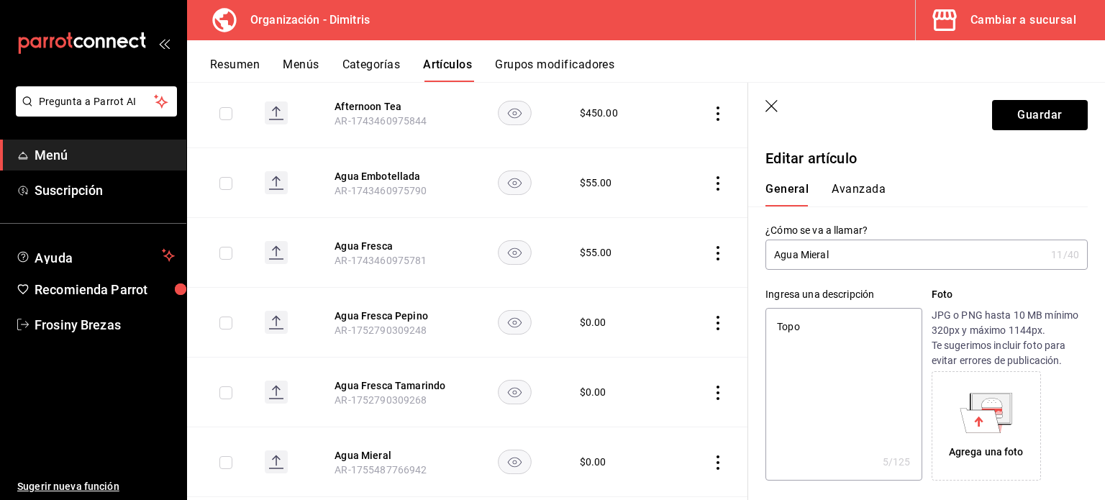
type textarea "x"
type textarea "Topo ch"
type textarea "x"
type textarea "Topo chi"
type textarea "x"
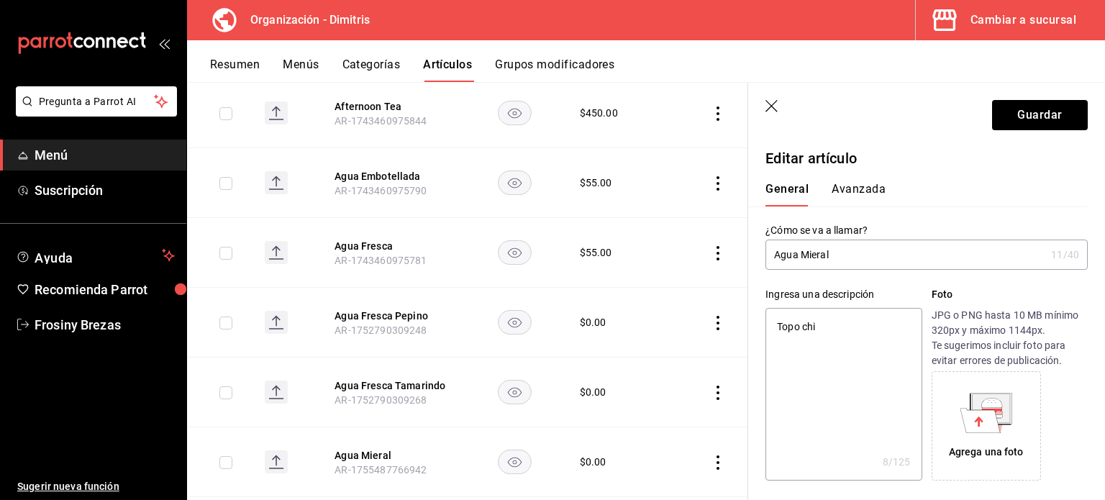
type textarea "Topo chic"
type textarea "x"
type textarea "Topo chico"
type textarea "x"
type textarea "Topo chico"
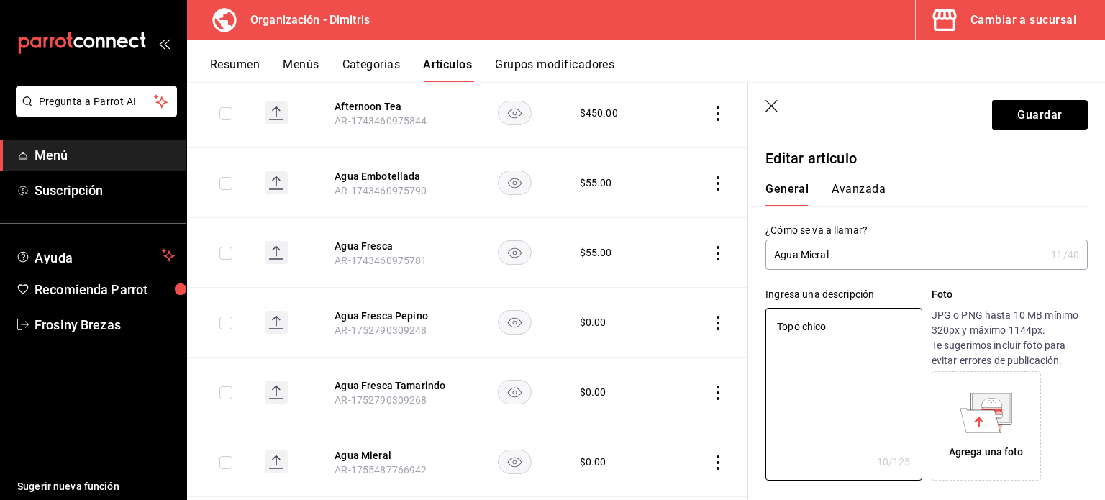
type textarea "x"
drag, startPoint x: 832, startPoint y: 250, endPoint x: 751, endPoint y: 240, distance: 81.8
click at [751, 240] on div "¿Cómo se va a llamar? Agua Mieral 11 /40 ¿Cómo se va a llamar?" at bounding box center [918, 237] width 340 height 63
type input "T"
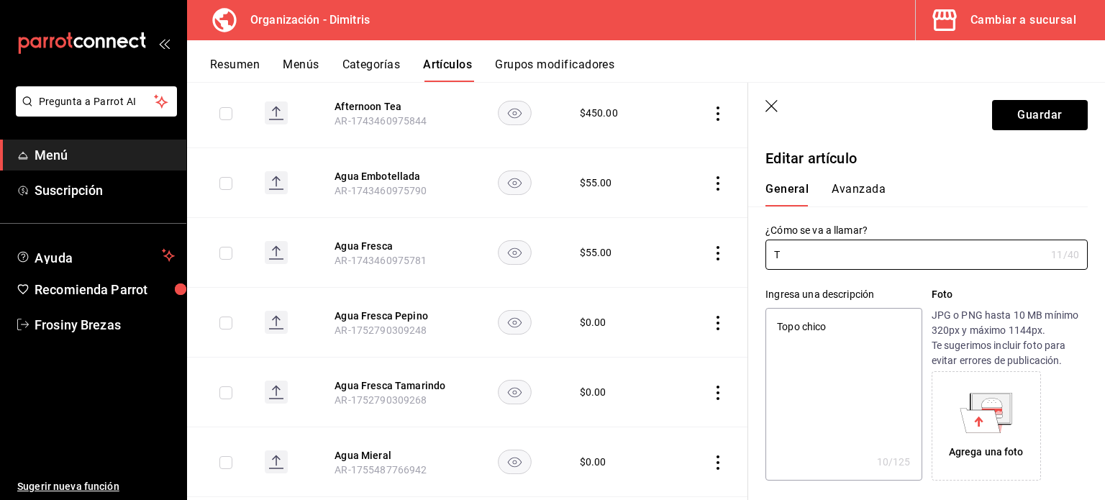
type textarea "x"
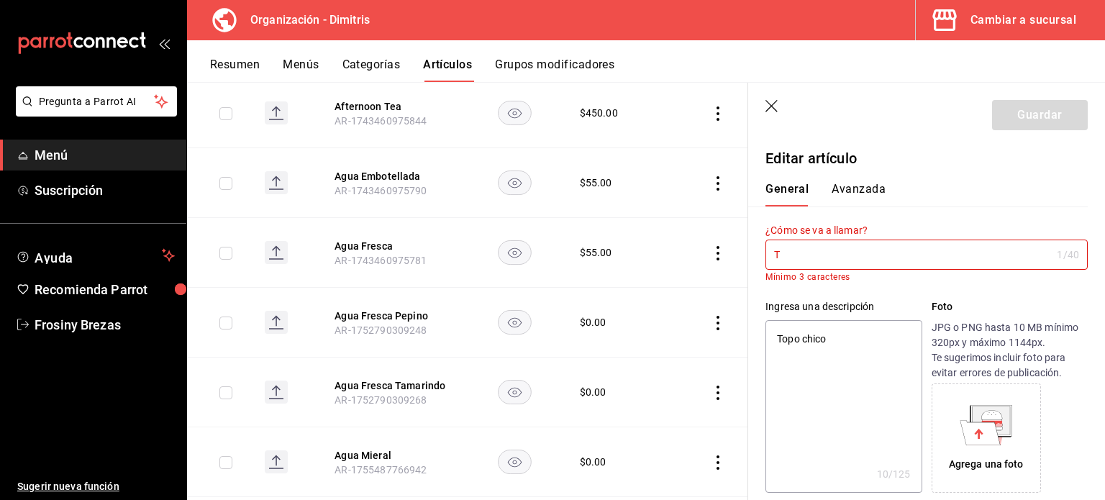
type input "Tp"
type textarea "x"
type input "Tpo"
type textarea "x"
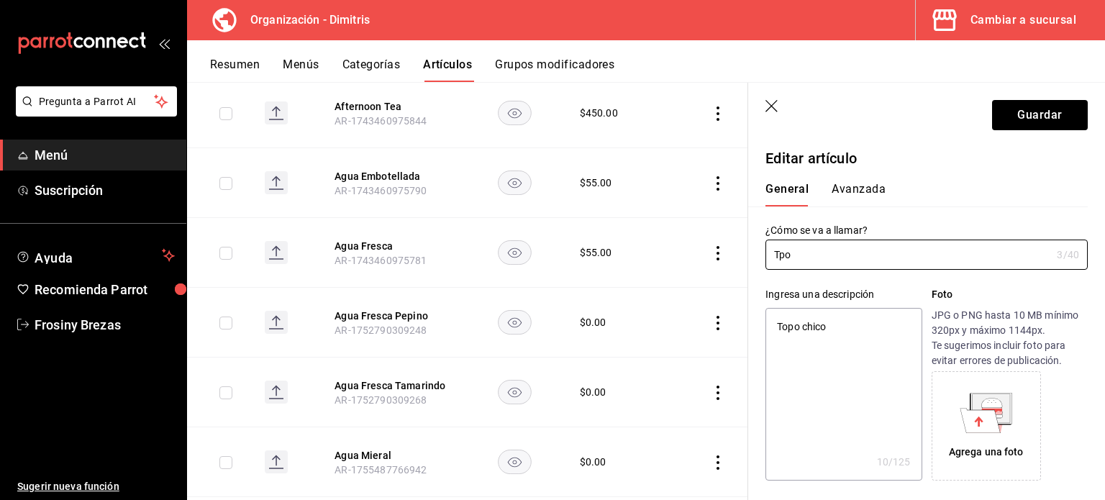
type input "Tp"
type textarea "x"
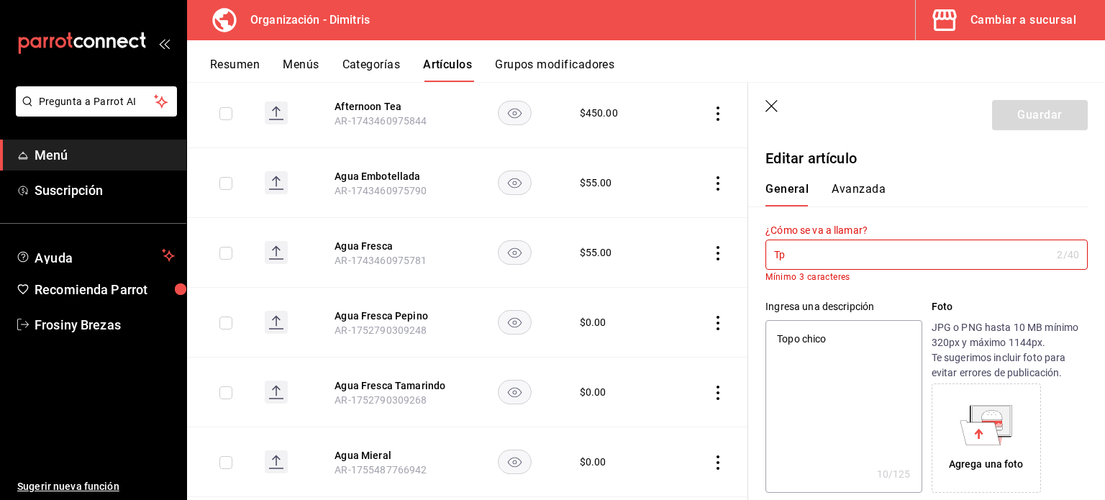
type input "T"
type textarea "x"
type input "To"
type textarea "x"
type input "Top"
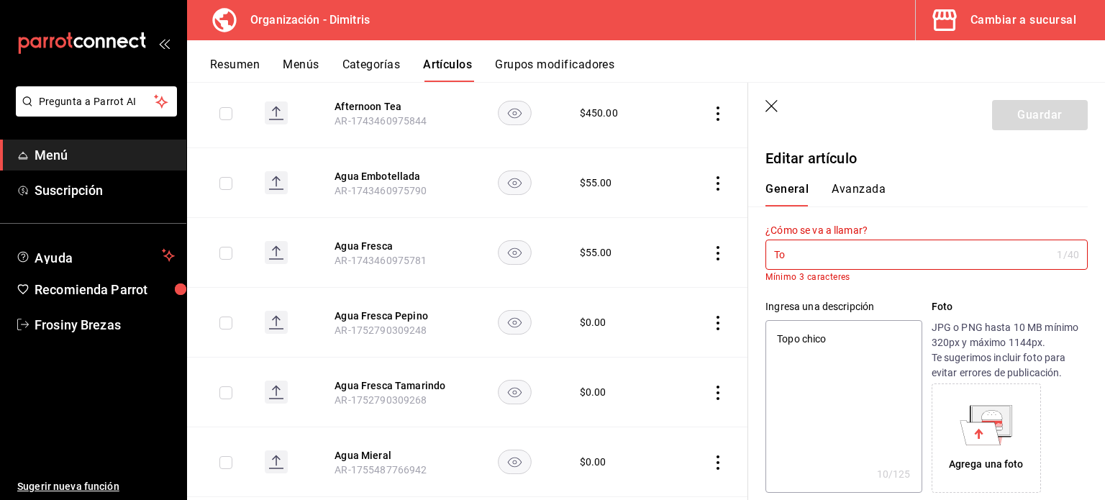
type textarea "x"
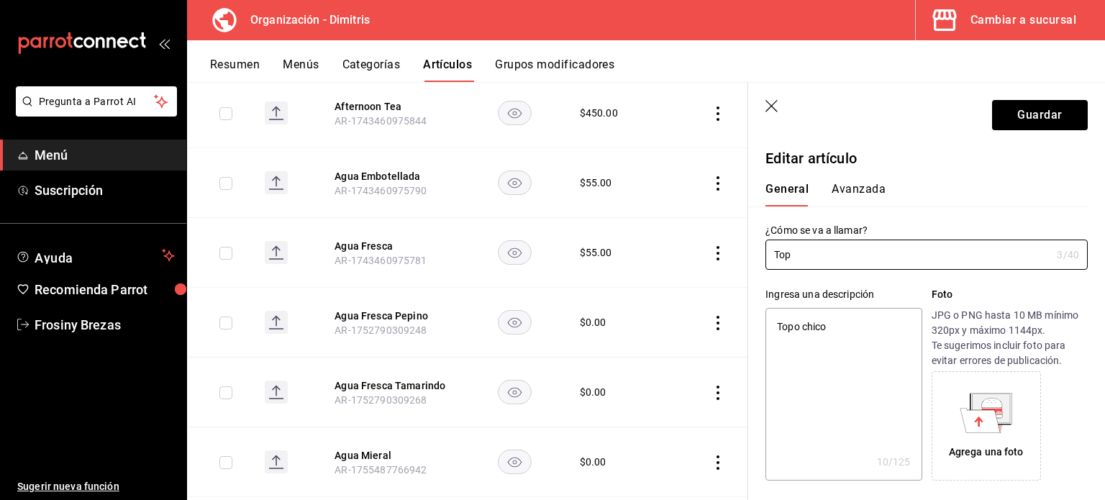
type input "Topo"
type textarea "x"
type input "Top"
type textarea "x"
type input "To"
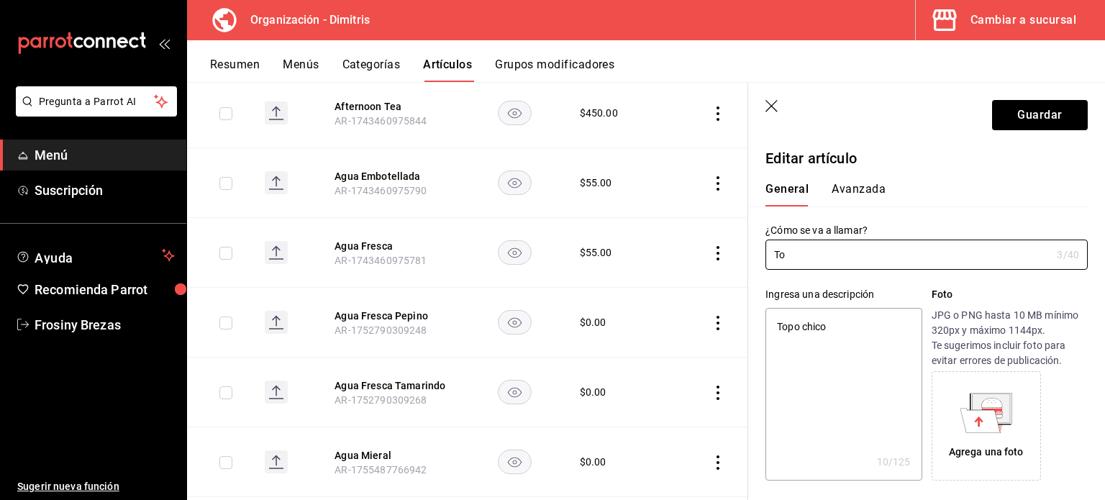
type textarea "x"
type input "T"
type textarea "x"
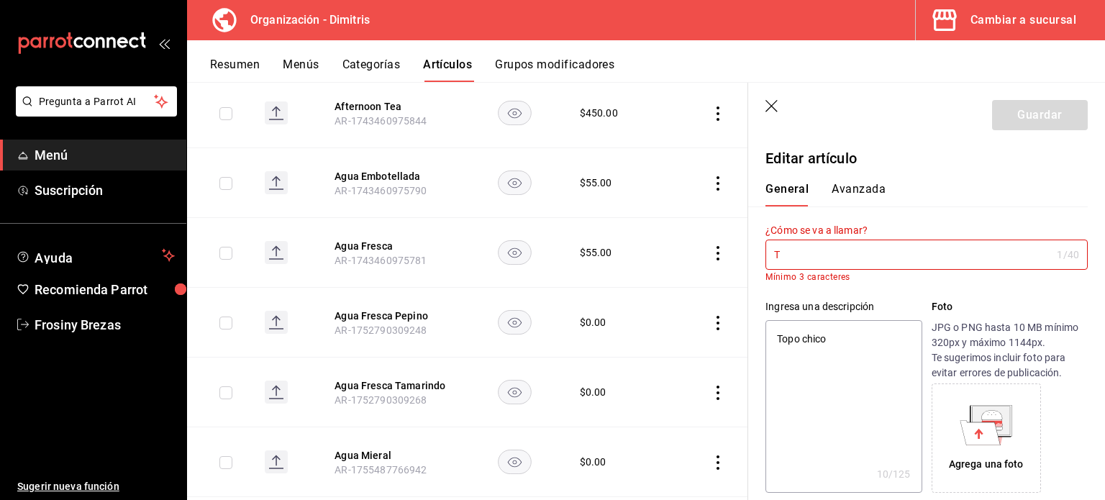
type textarea "x"
type input "A"
type textarea "x"
type input "Ag"
type textarea "x"
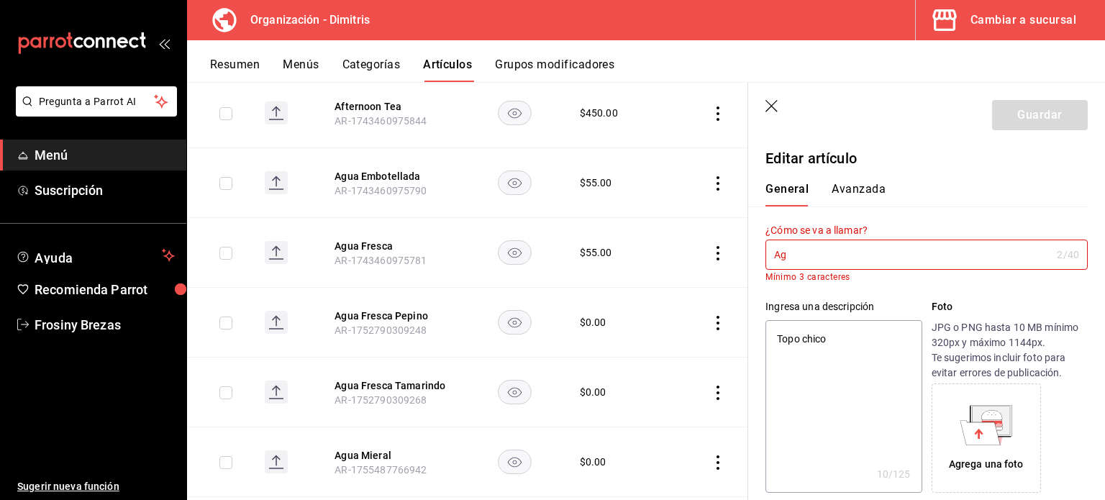
type input "Agu"
type textarea "x"
type input "Agua"
type textarea "x"
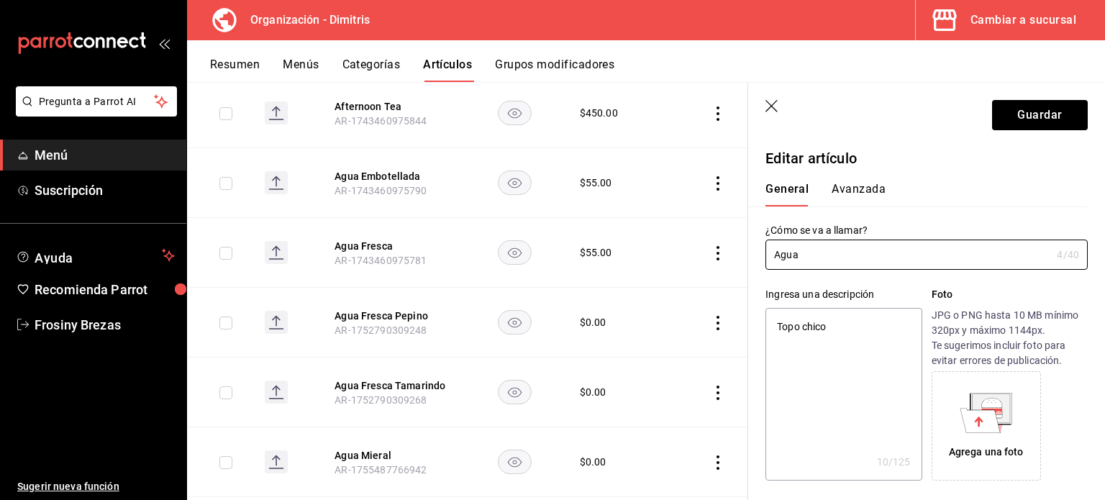
type input "Agua"
type textarea "x"
type input "Agua M"
type textarea "x"
type input "Agua Mi"
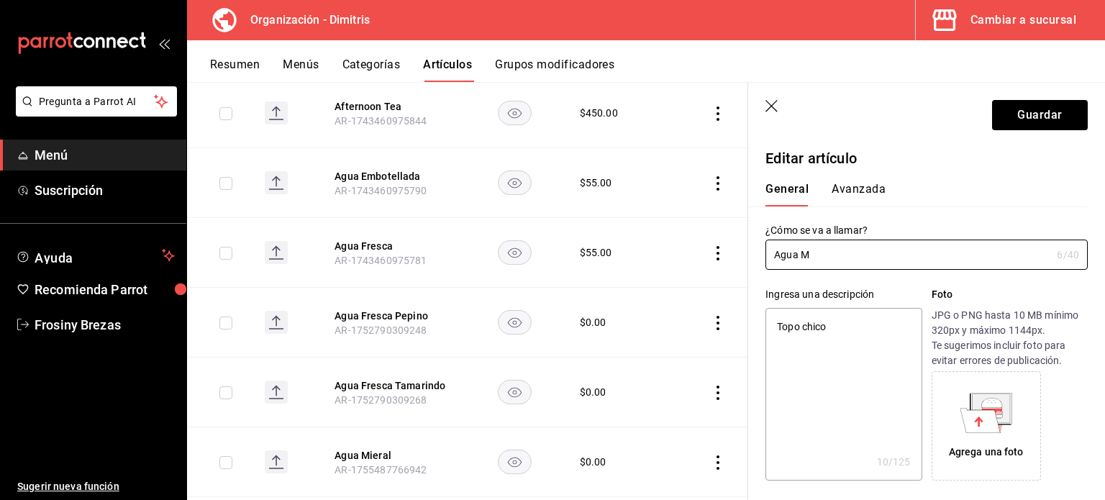
type textarea "x"
type input "Agua Min"
type textarea "x"
type input "Agua Mine"
type textarea "x"
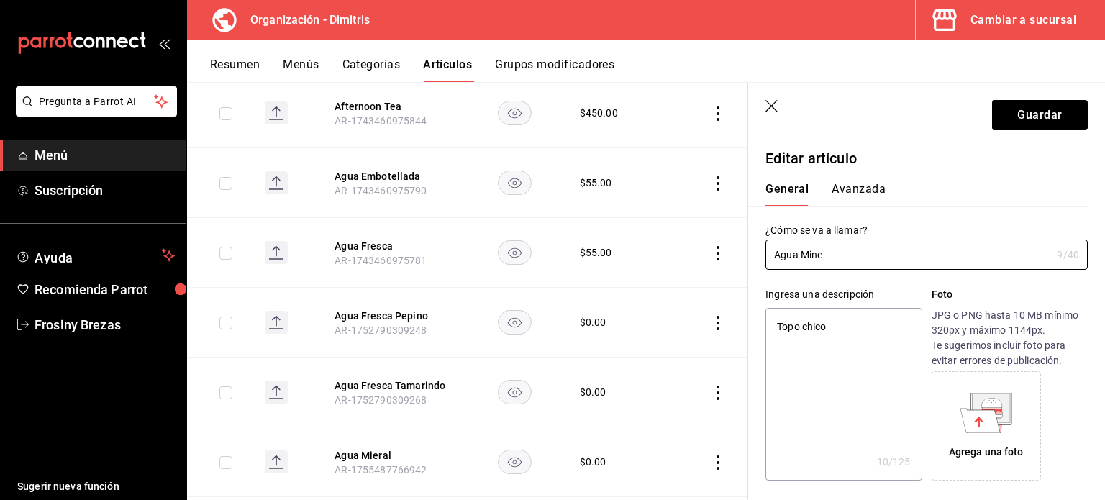
type input "Agua Minel"
type textarea "x"
type input "Agua Minelr"
type textarea "x"
type input "Agua Minel"
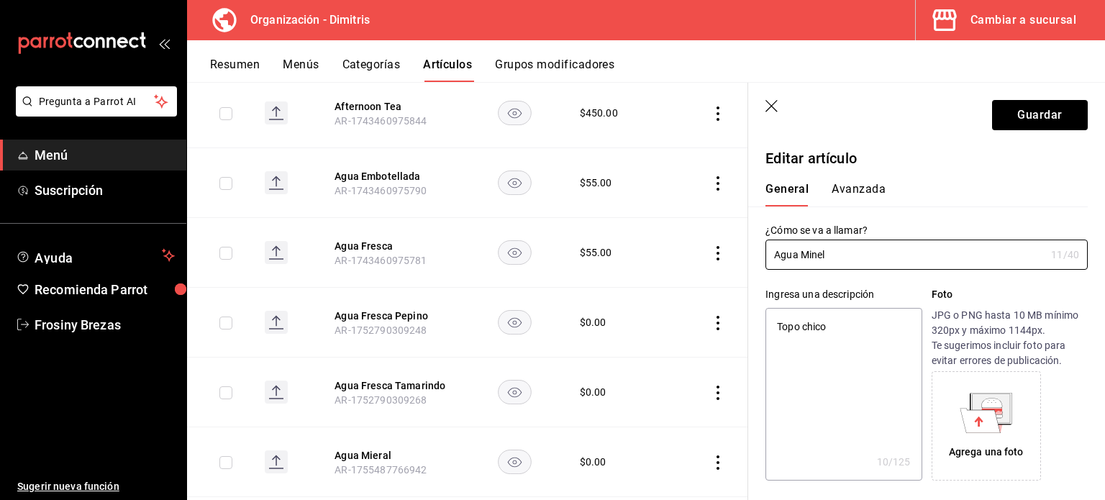
type textarea "x"
type input "Agua Mine"
type textarea "x"
type input "Agua Miner"
type textarea "x"
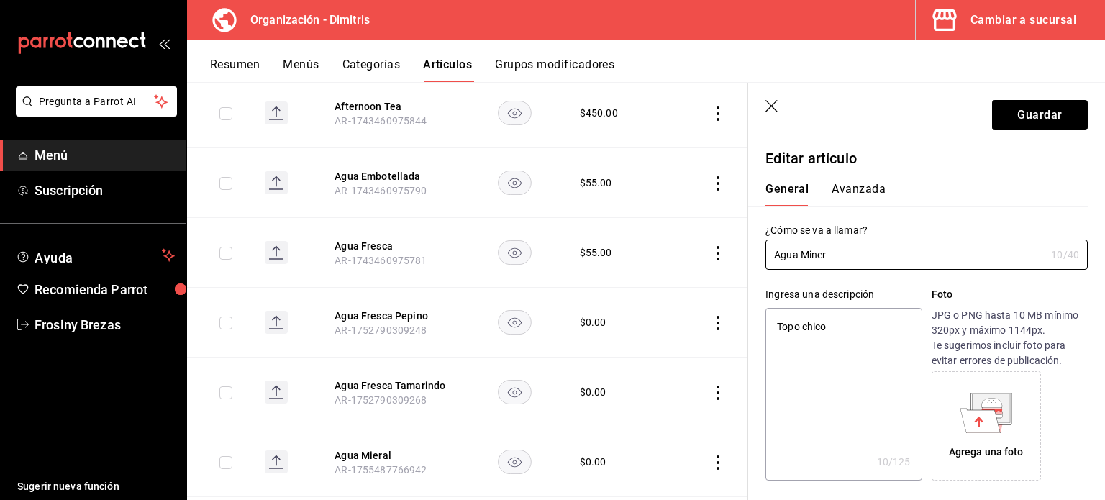
type input "Agua Minera"
type textarea "x"
type input "Agua Mineral"
type textarea "x"
drag, startPoint x: 843, startPoint y: 257, endPoint x: 745, endPoint y: 255, distance: 98.6
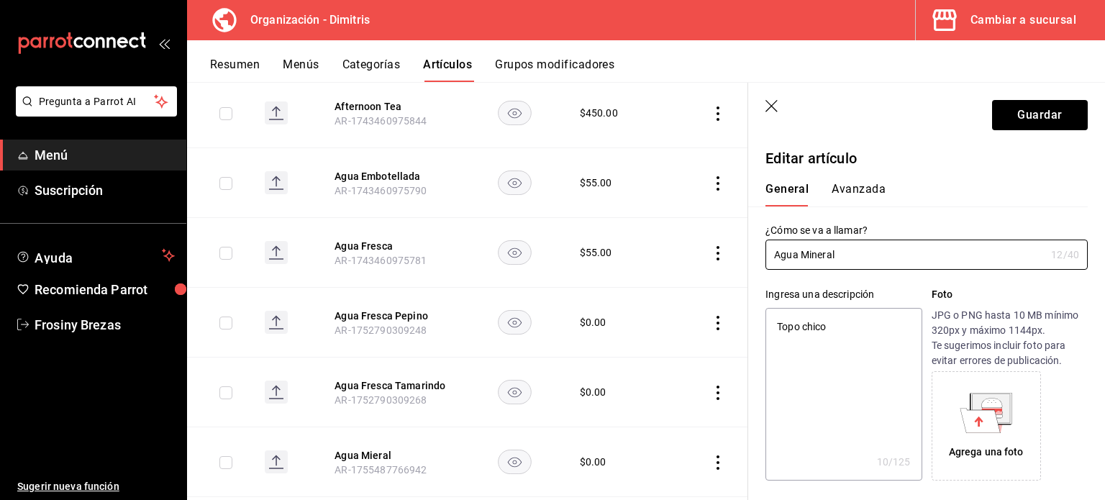
click at [745, 255] on main "Artículos organización Edita el precio e imagen de tus artículos. Asigna una ca…" at bounding box center [646, 291] width 918 height 418
type input "Agua Mineral"
type textarea "x"
click at [822, 336] on textarea "Topo chico" at bounding box center [843, 394] width 156 height 173
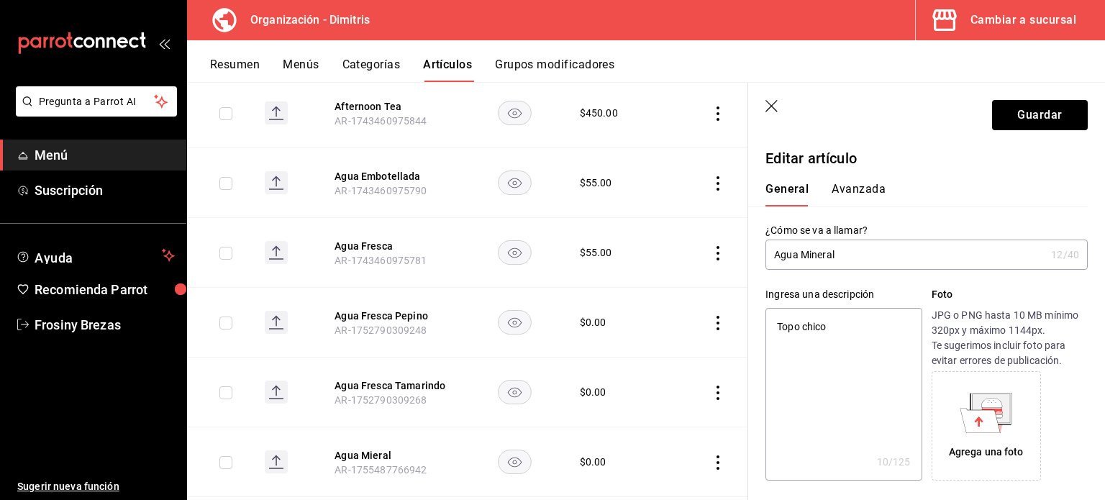
click at [822, 336] on textarea "Topo chico" at bounding box center [843, 394] width 156 height 173
paste textarea "Agua Mineral"
type textarea "Agua Mineral"
type textarea "x"
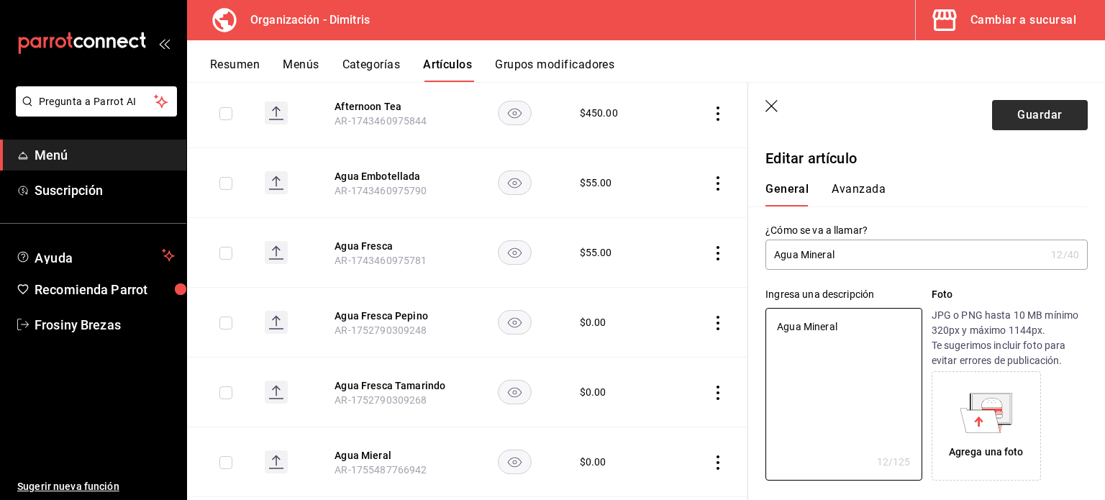
type textarea "Agua Mineral"
click at [997, 119] on button "Guardar" at bounding box center [1040, 115] width 96 height 30
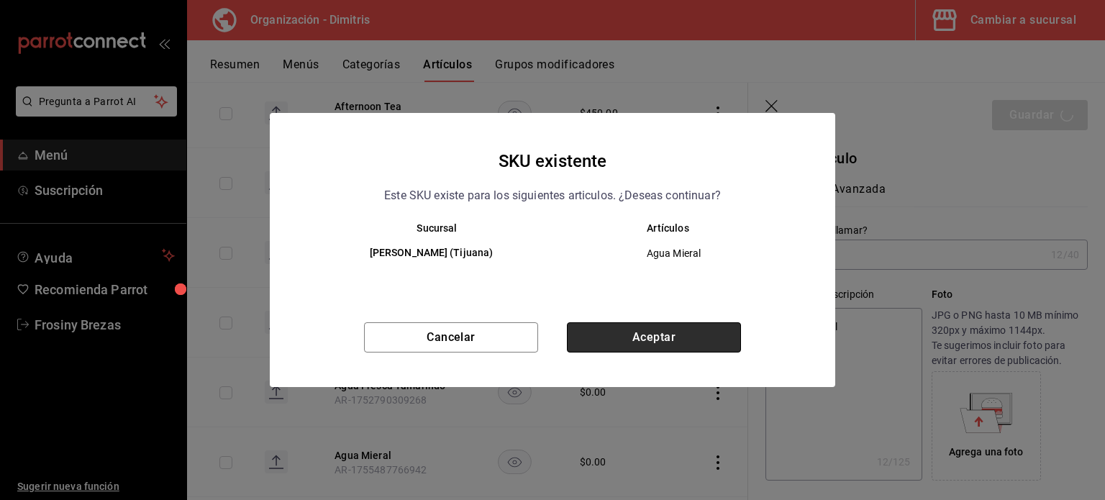
click at [661, 345] on button "Aceptar" at bounding box center [654, 337] width 174 height 30
type textarea "x"
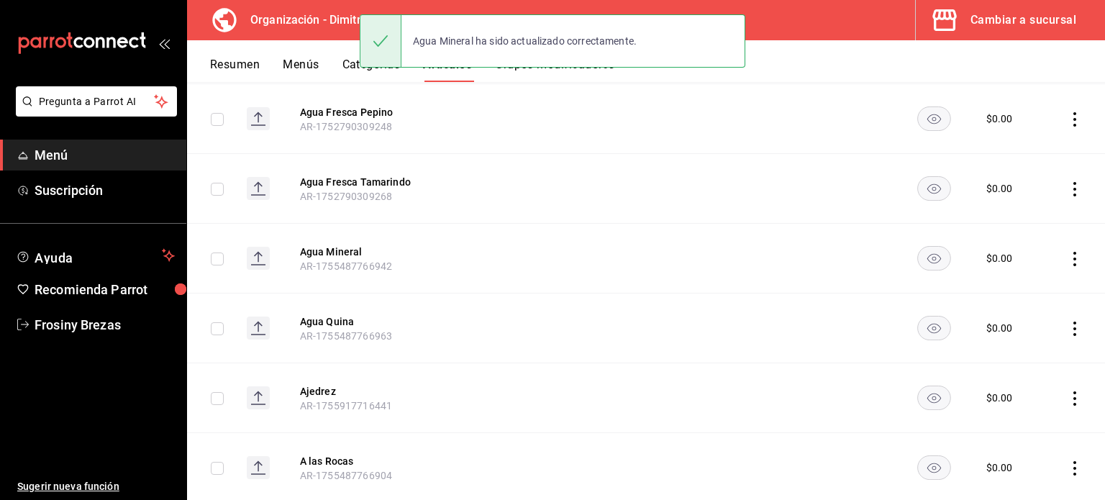
scroll to position [820, 0]
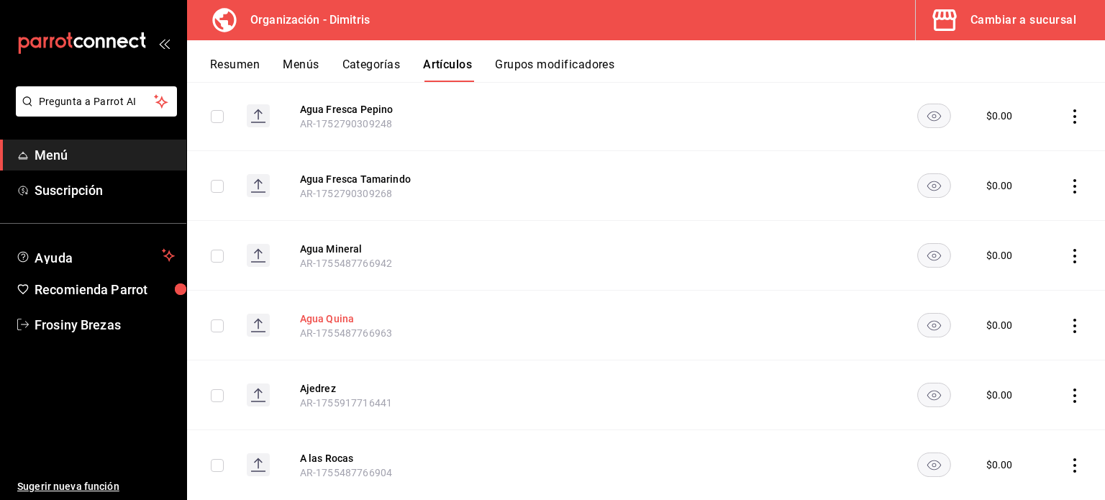
click at [336, 319] on button "Agua Quina" at bounding box center [357, 319] width 115 height 14
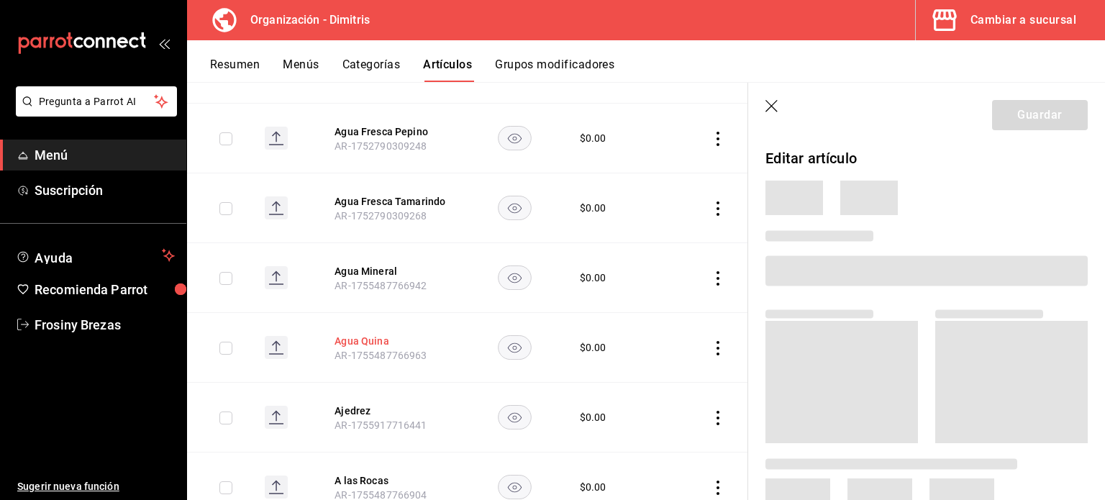
scroll to position [763, 0]
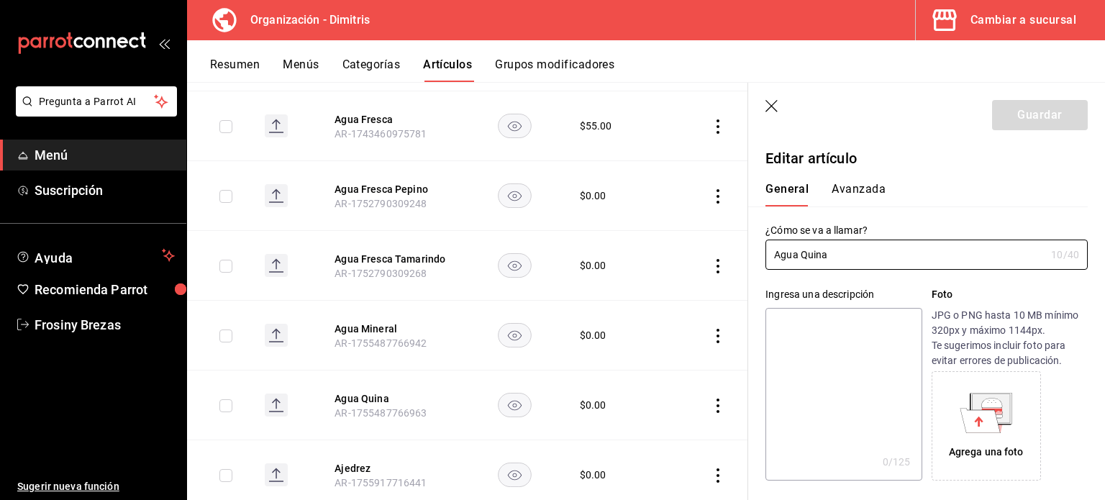
drag, startPoint x: 828, startPoint y: 250, endPoint x: 745, endPoint y: 255, distance: 82.9
click at [745, 255] on main "Artículos organización Edita el precio e imagen de tus artículos. Asigna una ca…" at bounding box center [646, 291] width 918 height 418
click at [817, 332] on textarea at bounding box center [843, 394] width 156 height 173
paste textarea "Agua Quina"
type textarea "Agua Quina"
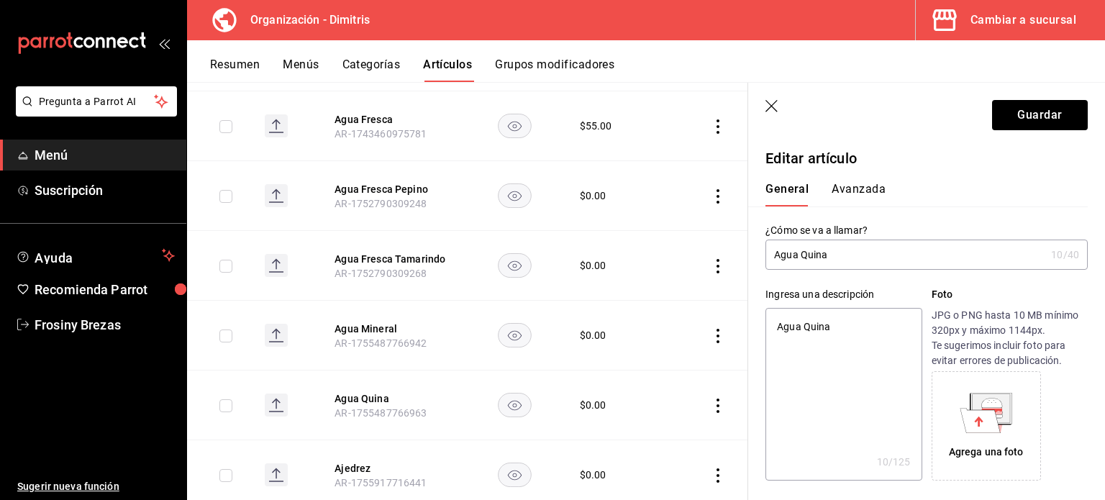
type textarea "x"
type textarea "Agua Quina"
click at [1020, 117] on button "Guardar" at bounding box center [1040, 115] width 96 height 30
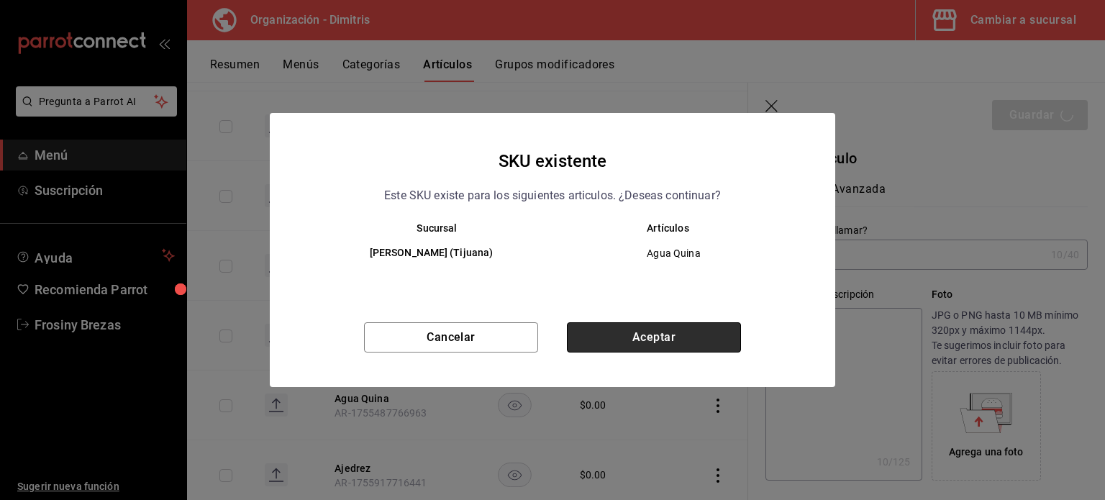
click at [652, 329] on button "Aceptar" at bounding box center [654, 337] width 174 height 30
type textarea "x"
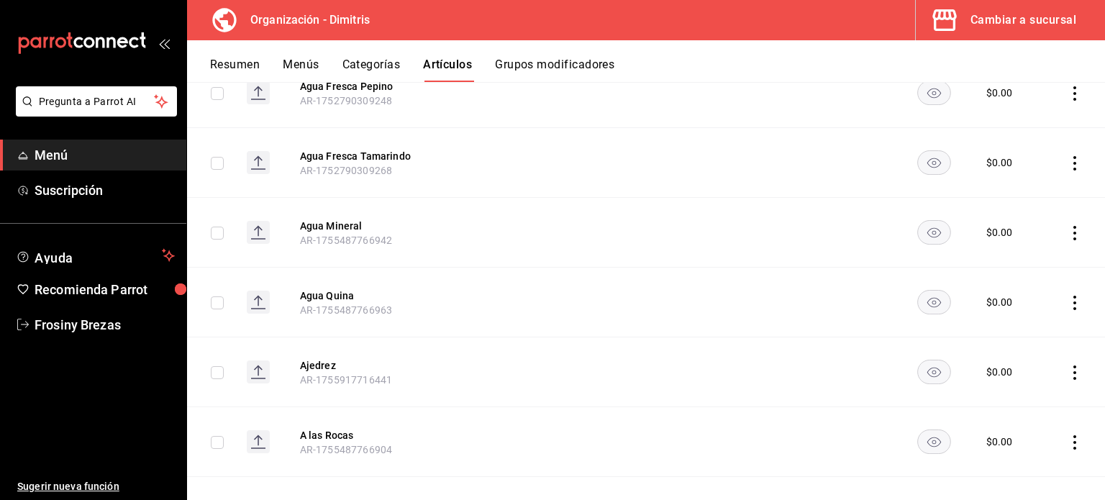
scroll to position [845, 0]
click at [345, 224] on button "Agua Mineral" at bounding box center [357, 224] width 115 height 14
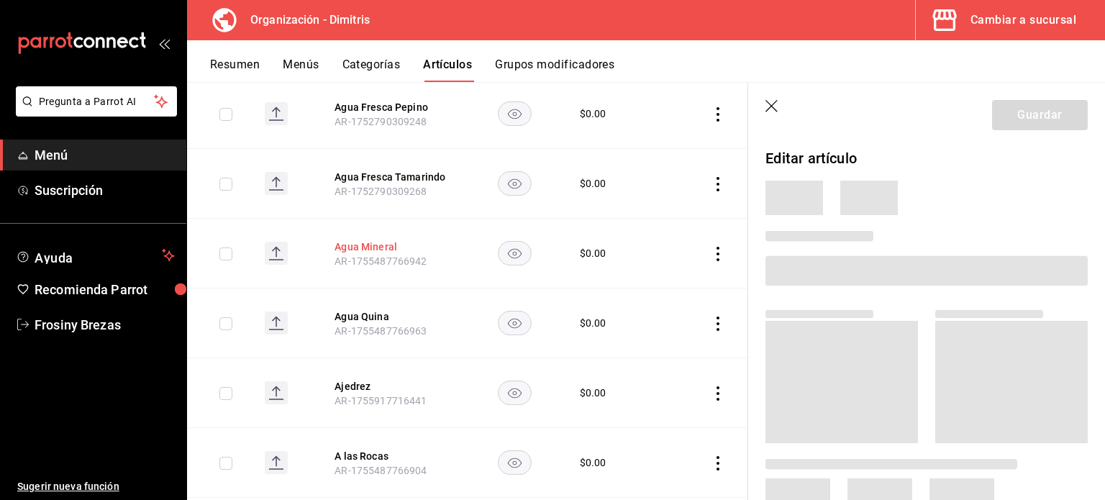
scroll to position [787, 0]
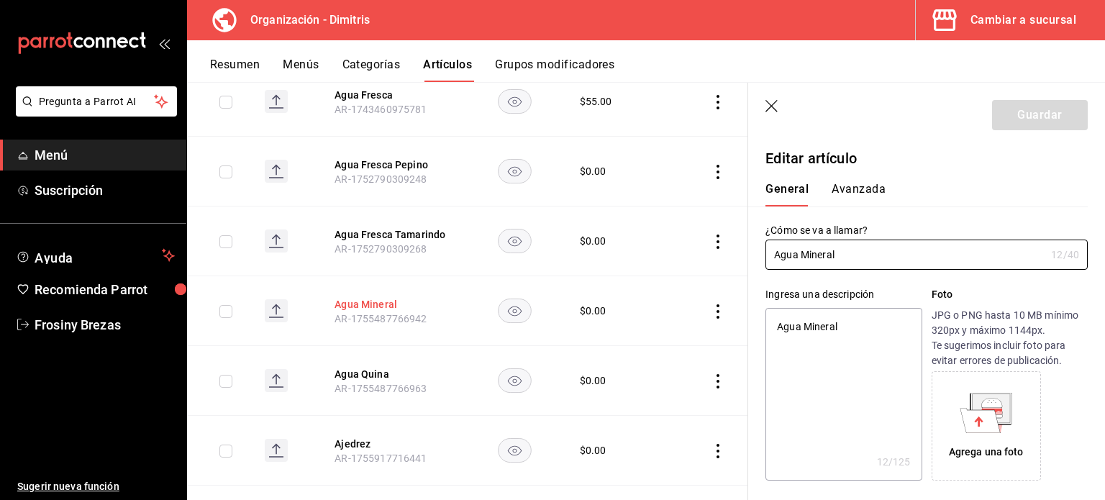
type textarea "x"
type input "$0.00"
type textarea "x"
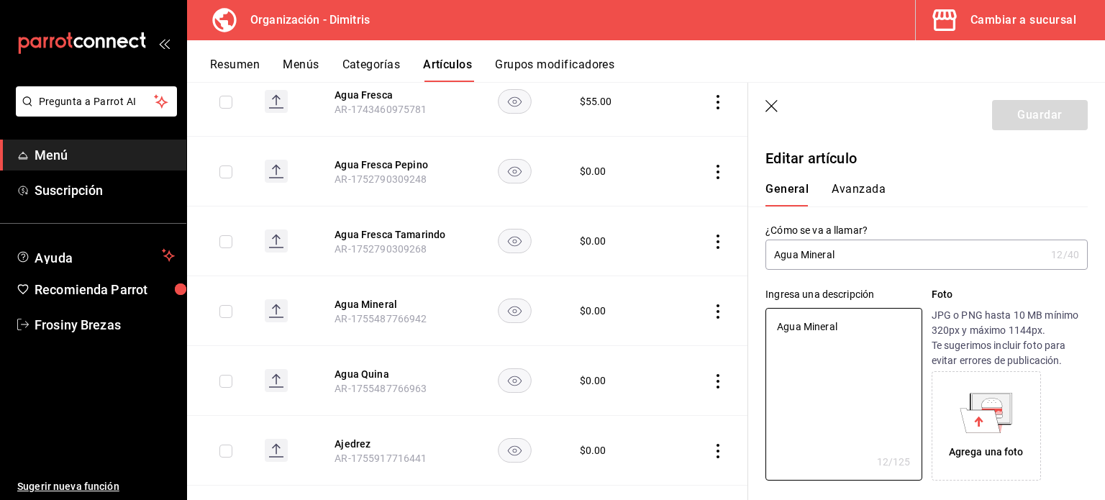
drag, startPoint x: 845, startPoint y: 329, endPoint x: 645, endPoint y: 363, distance: 203.0
click at [645, 363] on main "Artículos organización Edita el precio e imagen de tus artículos. Asigna una ca…" at bounding box center [646, 291] width 918 height 418
type textarea "c"
type textarea "x"
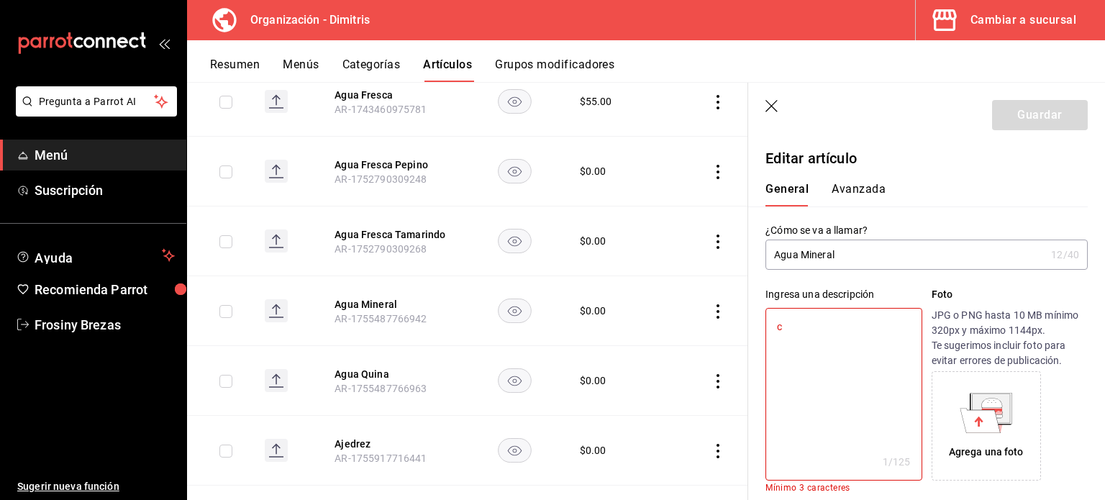
type textarea "ci"
type textarea "x"
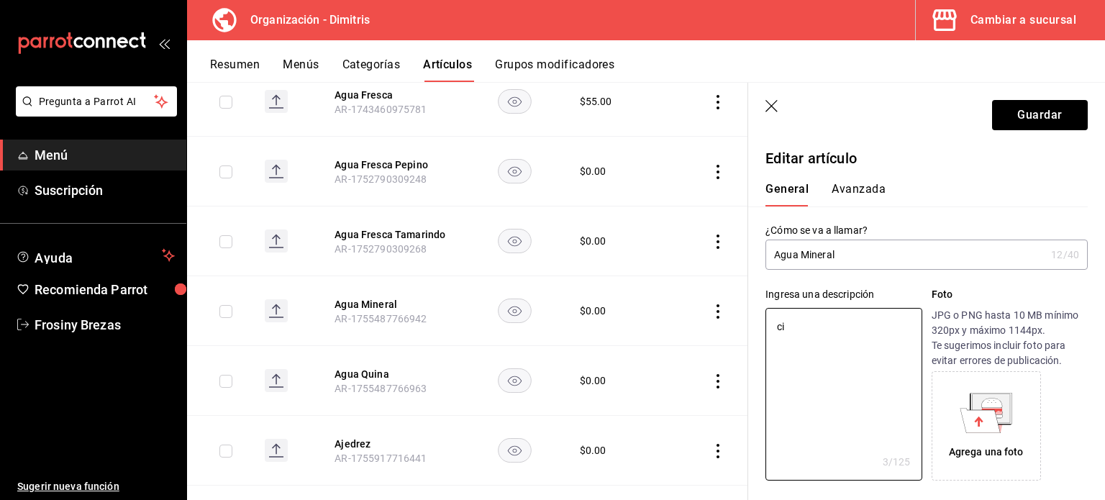
type textarea "cie"
type textarea "x"
type textarea "ci"
type textarea "x"
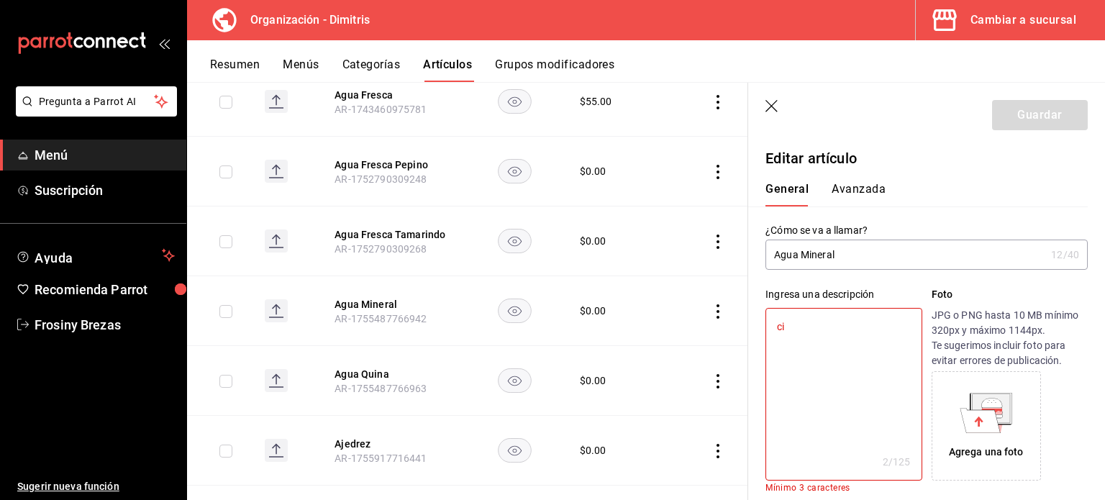
type textarea "c"
type textarea "x"
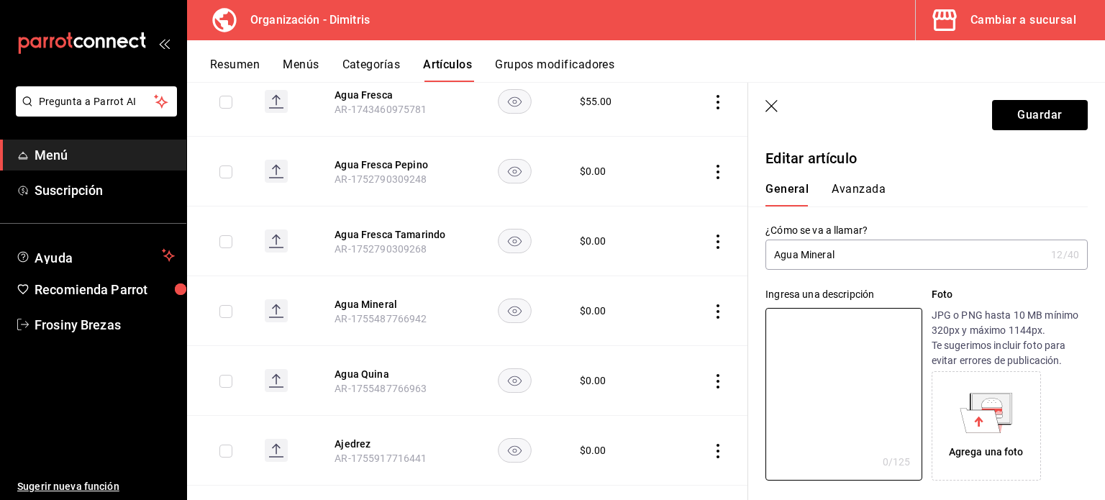
type textarea "C"
type textarea "x"
type textarea "Ci"
type textarea "x"
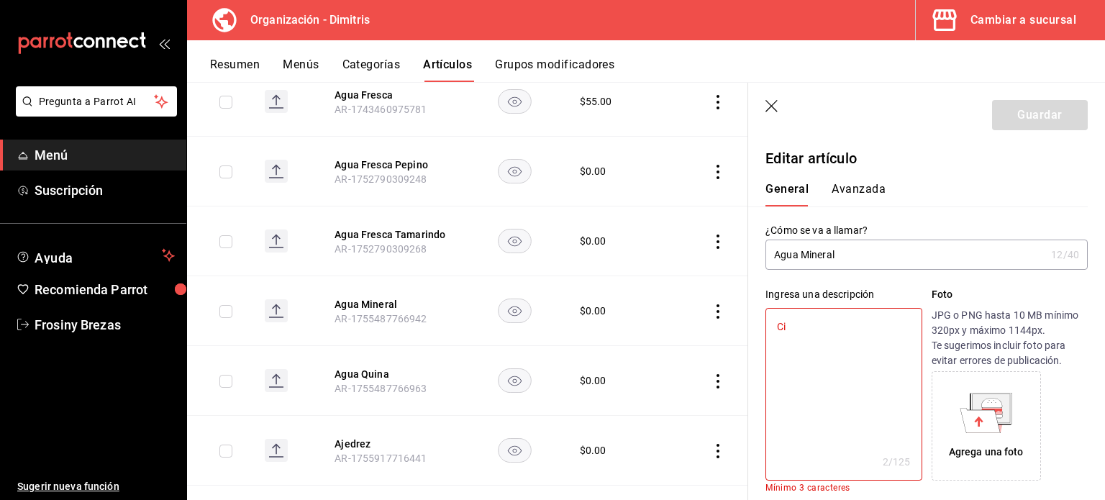
type textarea "Cie"
type textarea "x"
type textarea "Ciel"
type textarea "x"
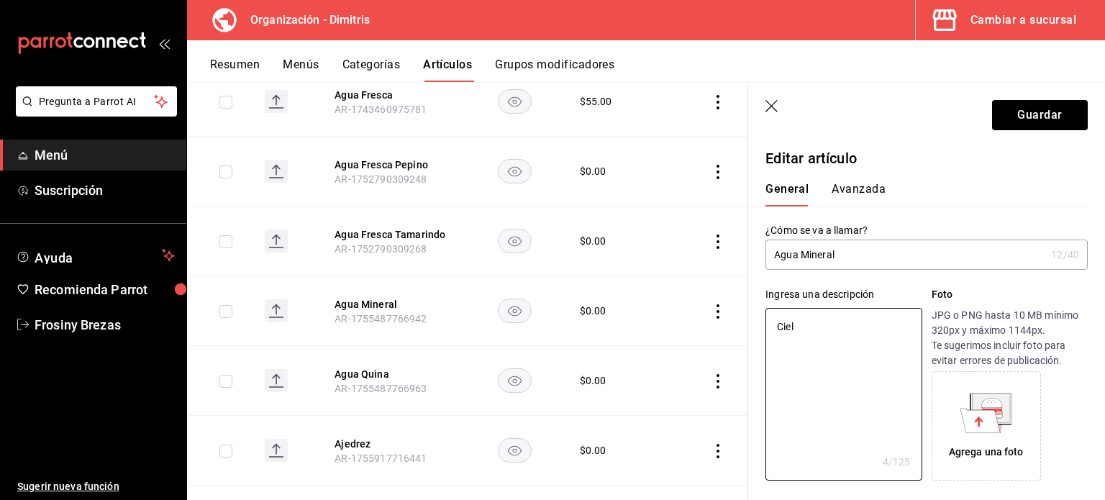
type textarea "Ciel"
type textarea "x"
type textarea "Ciel d"
type textarea "x"
type textarea "Ciel de"
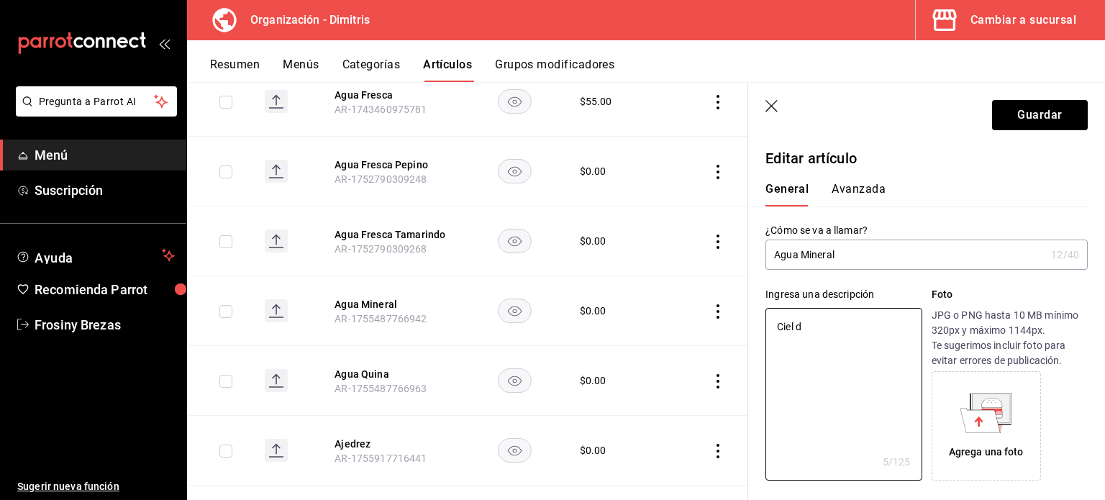
type textarea "x"
type textarea "Ciel de"
type textarea "x"
type textarea "Ciel de"
type textarea "x"
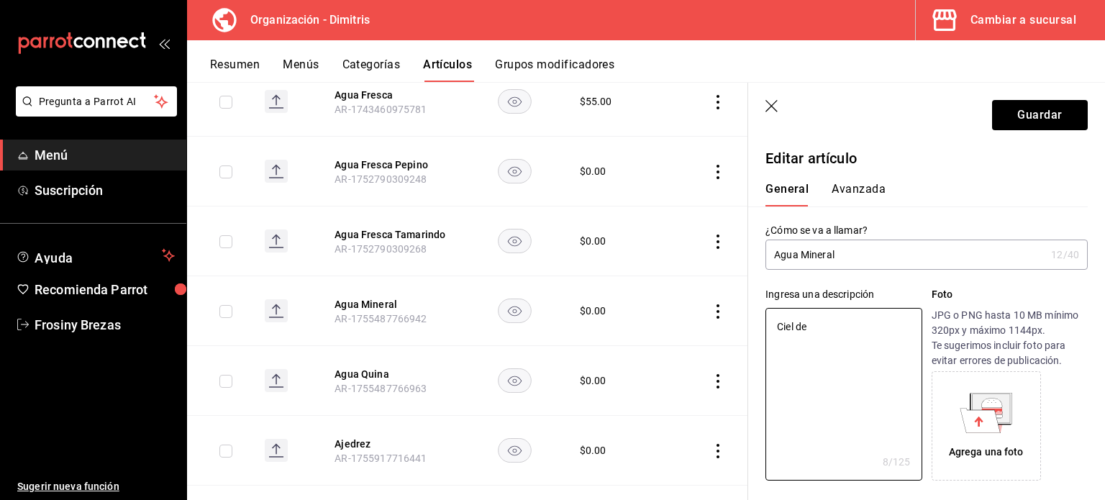
type textarea "Ciel d"
type textarea "x"
type textarea "Ciel"
type textarea "x"
type textarea "Ciel"
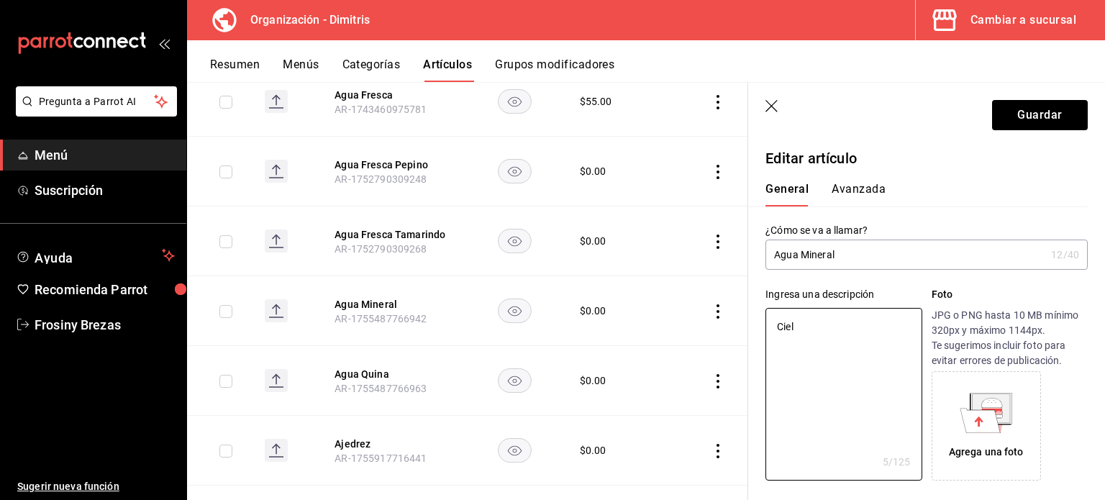
type textarea "x"
type textarea "Ciel"
click at [1044, 112] on button "Guardar" at bounding box center [1040, 115] width 96 height 30
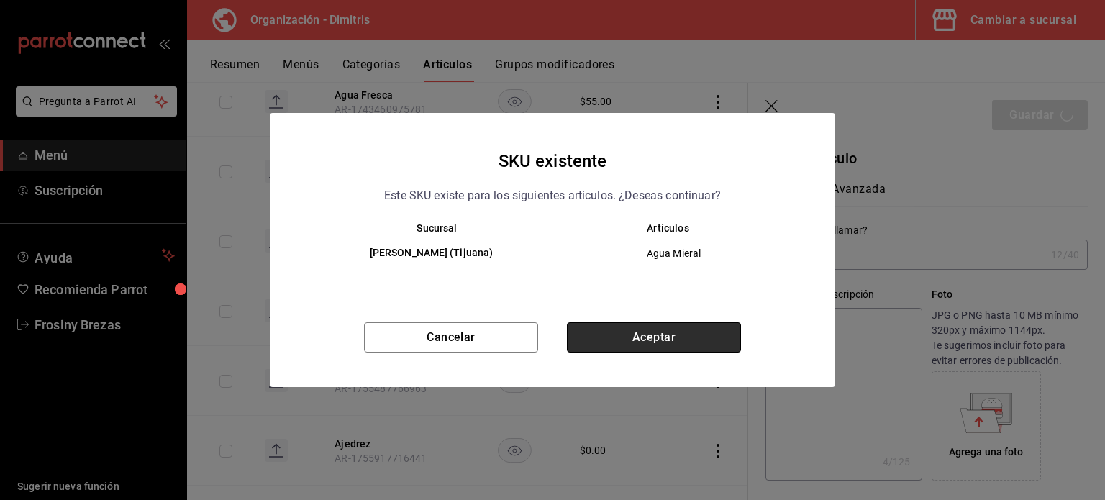
click at [692, 327] on button "Aceptar" at bounding box center [654, 337] width 174 height 30
type textarea "x"
